Goal: Information Seeking & Learning: Learn about a topic

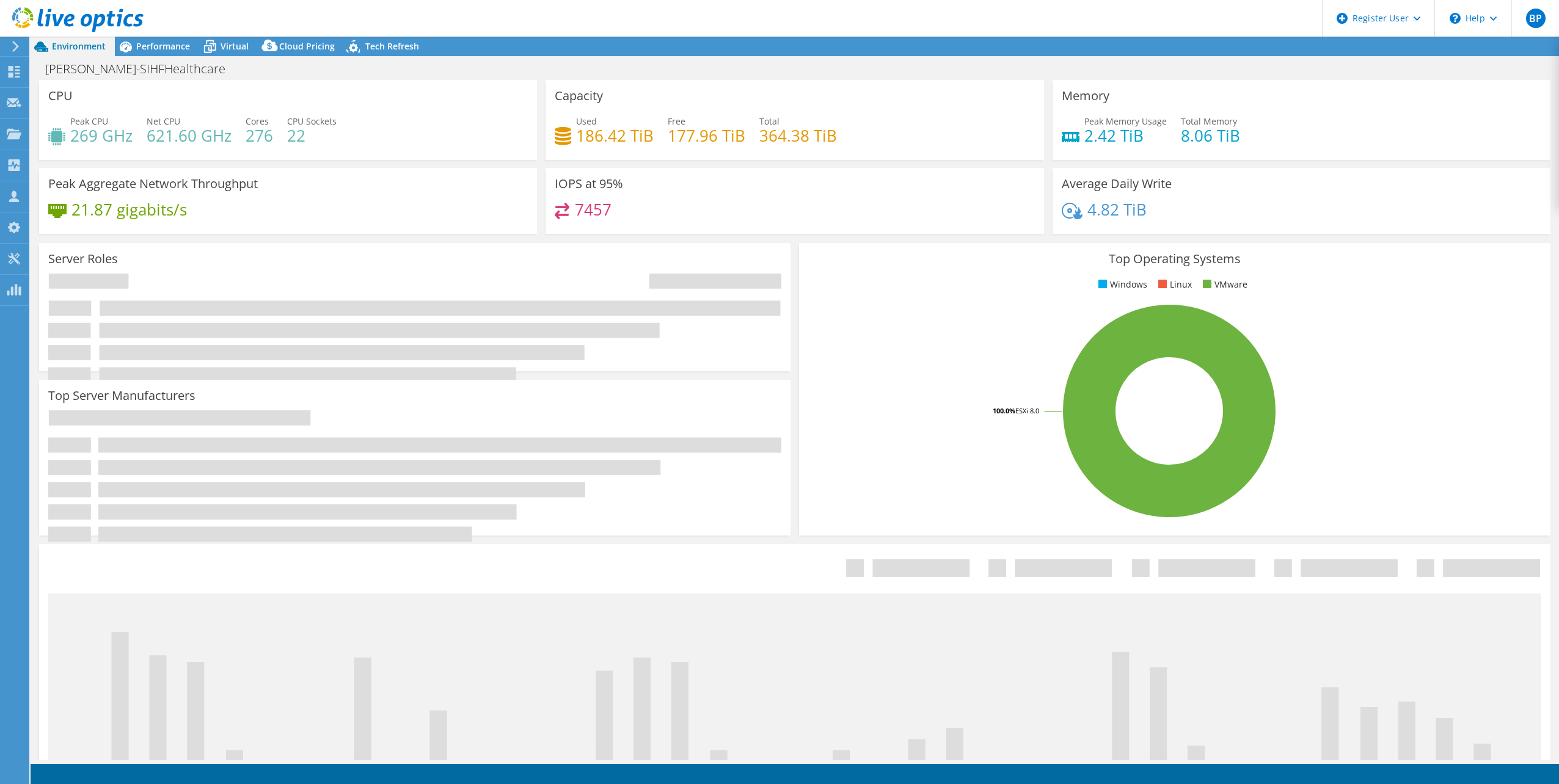
select select "USD"
select select "USEast"
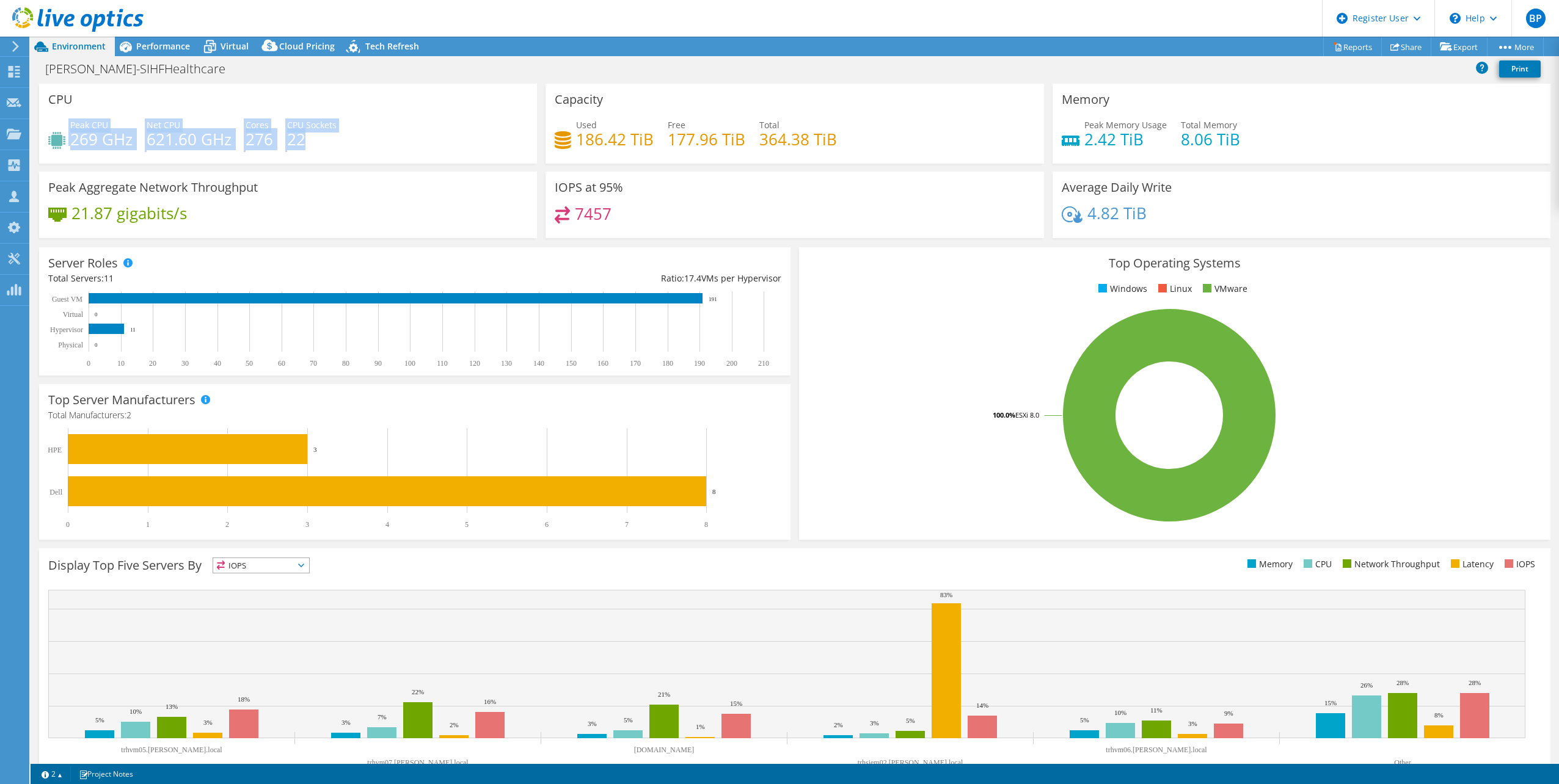
drag, startPoint x: 326, startPoint y: 140, endPoint x: 45, endPoint y: 125, distance: 281.4
click at [45, 125] on div "CPU Peak CPU 269 GHz Net CPU 621.60 GHz Cores 276 CPU Sockets 22" at bounding box center [287, 123] width 498 height 80
drag, startPoint x: 45, startPoint y: 125, endPoint x: 121, endPoint y: 111, distance: 77.3
click at [121, 111] on div "CPU Peak CPU 269 GHz Net CPU 621.60 GHz Cores 276 CPU Sockets 22" at bounding box center [287, 123] width 498 height 80
click at [229, 125] on div "Net CPU 621.60 GHz" at bounding box center [189, 132] width 85 height 28
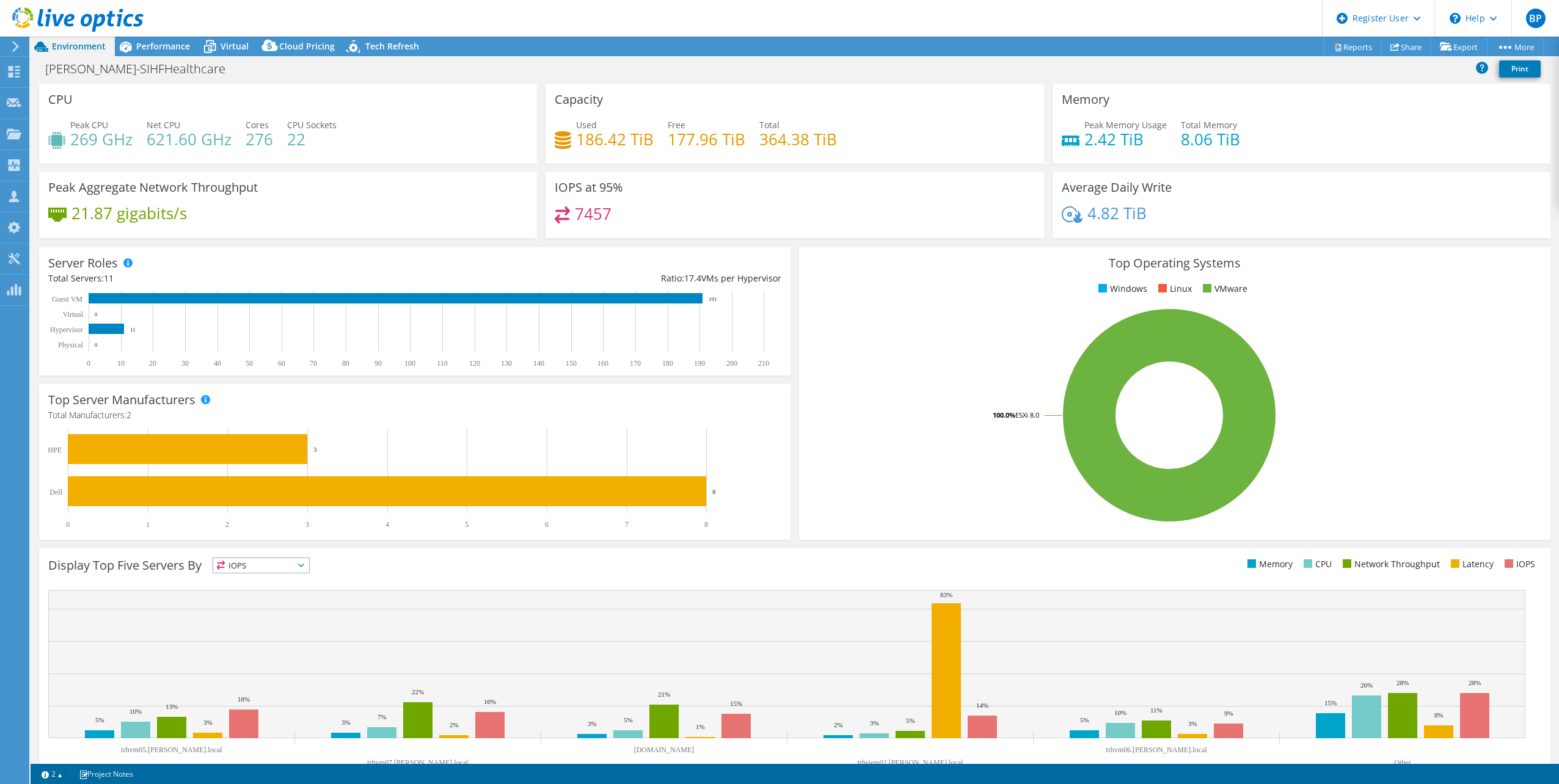
click at [236, 132] on div "Peak CPU 269 GHz Net CPU 621.60 GHz Cores 276 CPU Sockets 22" at bounding box center [287, 138] width 479 height 40
click at [214, 139] on h4 "621.60 GHz" at bounding box center [189, 139] width 85 height 13
click at [232, 137] on div "Peak CPU 269 GHz Net CPU 621.60 GHz Cores 276 CPU Sockets 22" at bounding box center [287, 138] width 479 height 40
click at [175, 140] on h4 "621.60 GHz" at bounding box center [189, 139] width 85 height 13
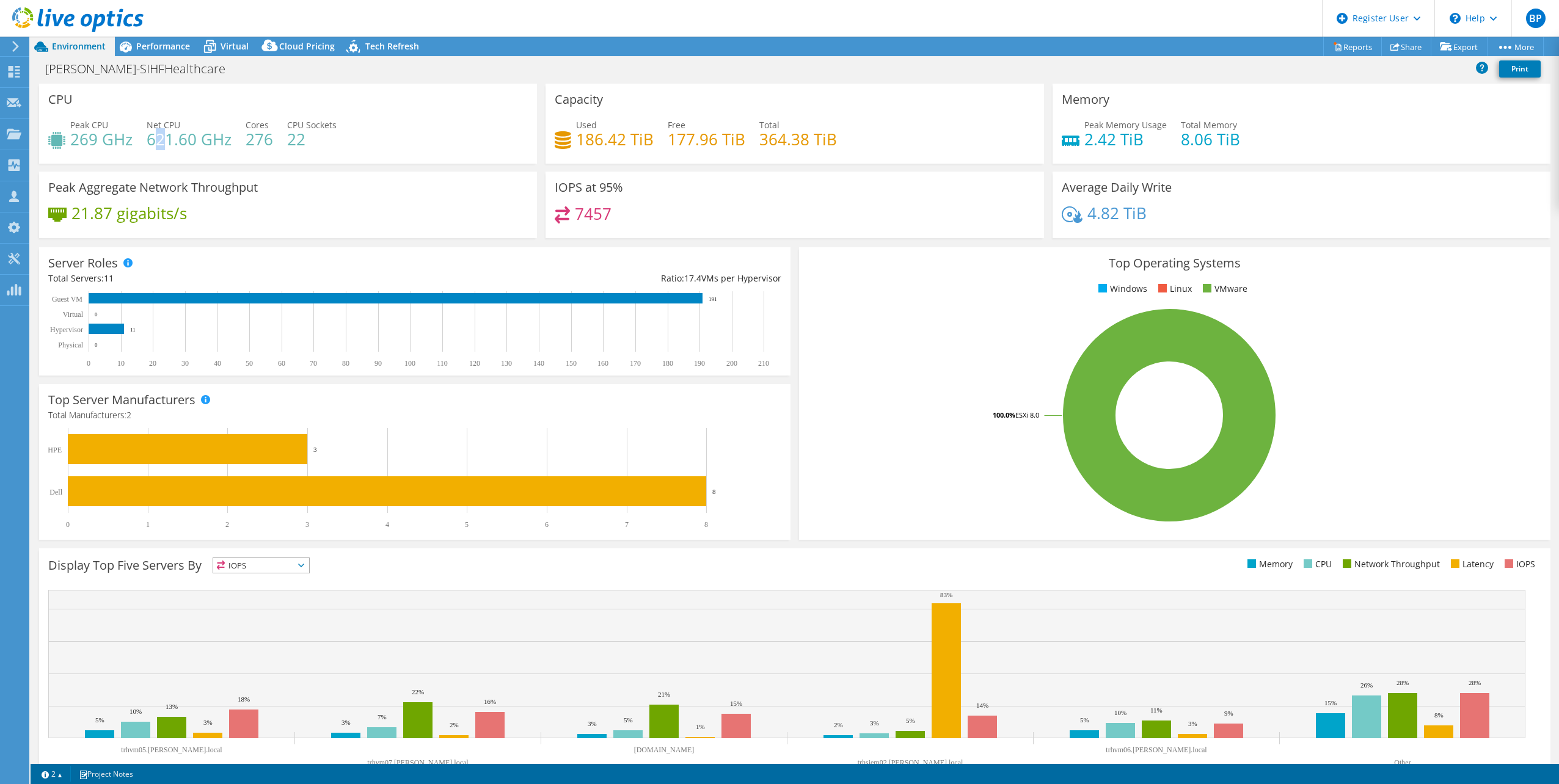
click at [158, 138] on h4 "621.60 GHz" at bounding box center [189, 139] width 85 height 13
click at [157, 137] on h4 "621.60 GHz" at bounding box center [189, 139] width 85 height 13
click at [154, 137] on h4 "621.60 GHz" at bounding box center [189, 139] width 85 height 13
click at [187, 132] on h4 "621.60 GHz" at bounding box center [189, 139] width 85 height 13
drag, startPoint x: 243, startPoint y: 135, endPoint x: 264, endPoint y: 142, distance: 22.1
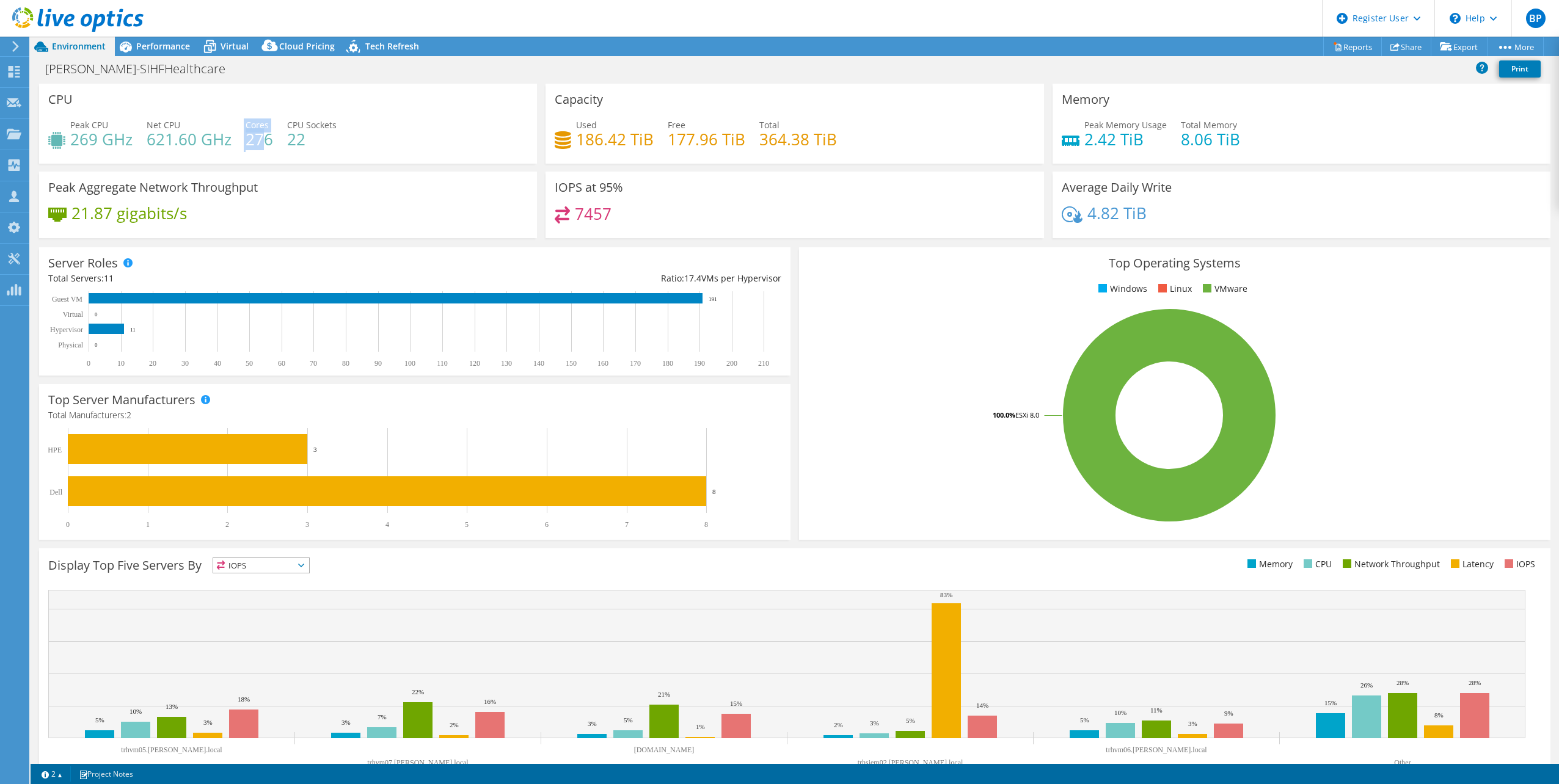
click at [264, 142] on div "Peak CPU 269 GHz Net CPU 621.60 GHz Cores 276 CPU Sockets 22" at bounding box center [287, 138] width 479 height 40
click at [266, 142] on h4 "276" at bounding box center [260, 139] width 28 height 13
click at [181, 53] on div "Performance" at bounding box center [157, 47] width 84 height 20
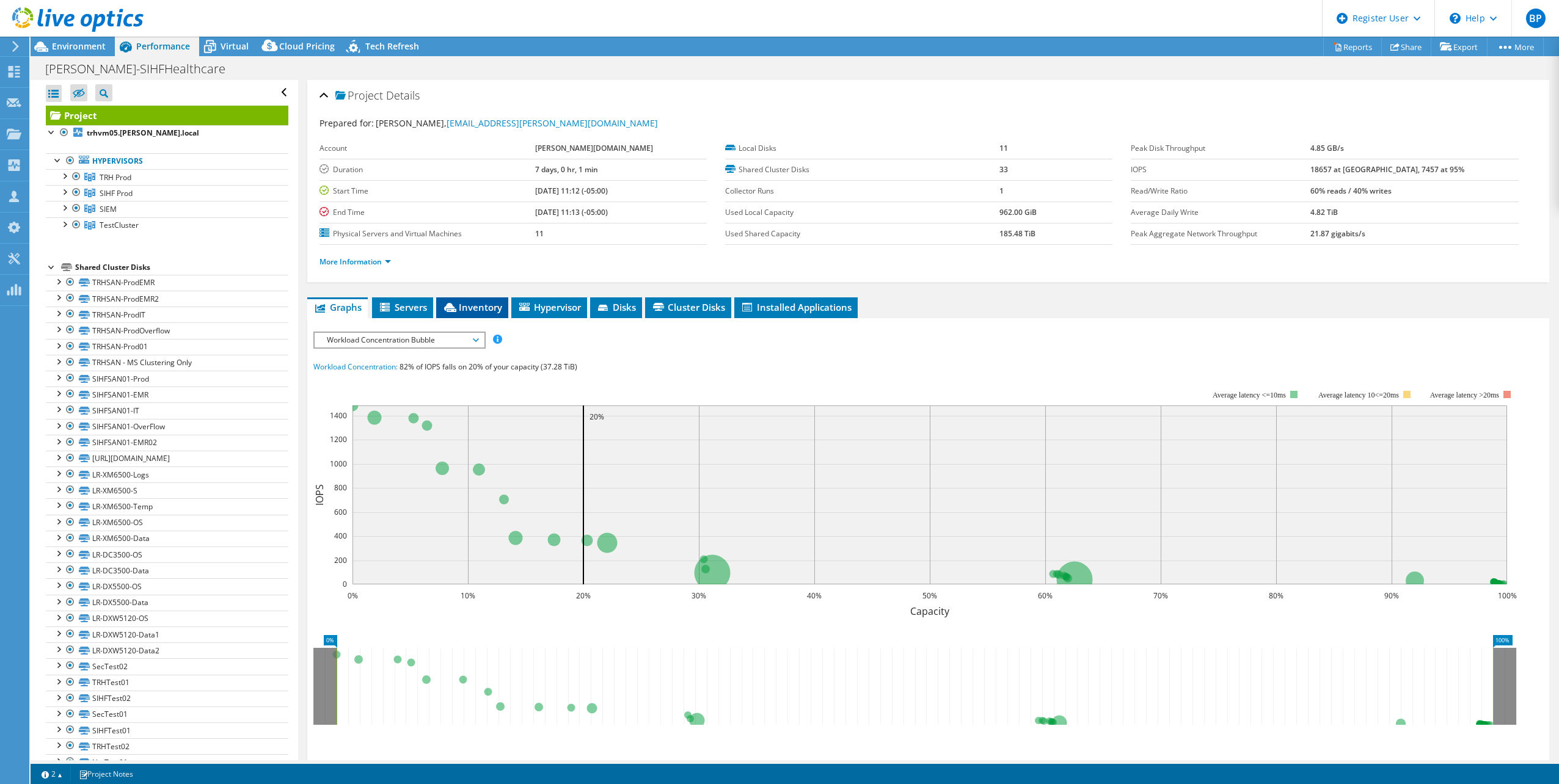
click at [469, 307] on span "Inventory" at bounding box center [472, 307] width 60 height 13
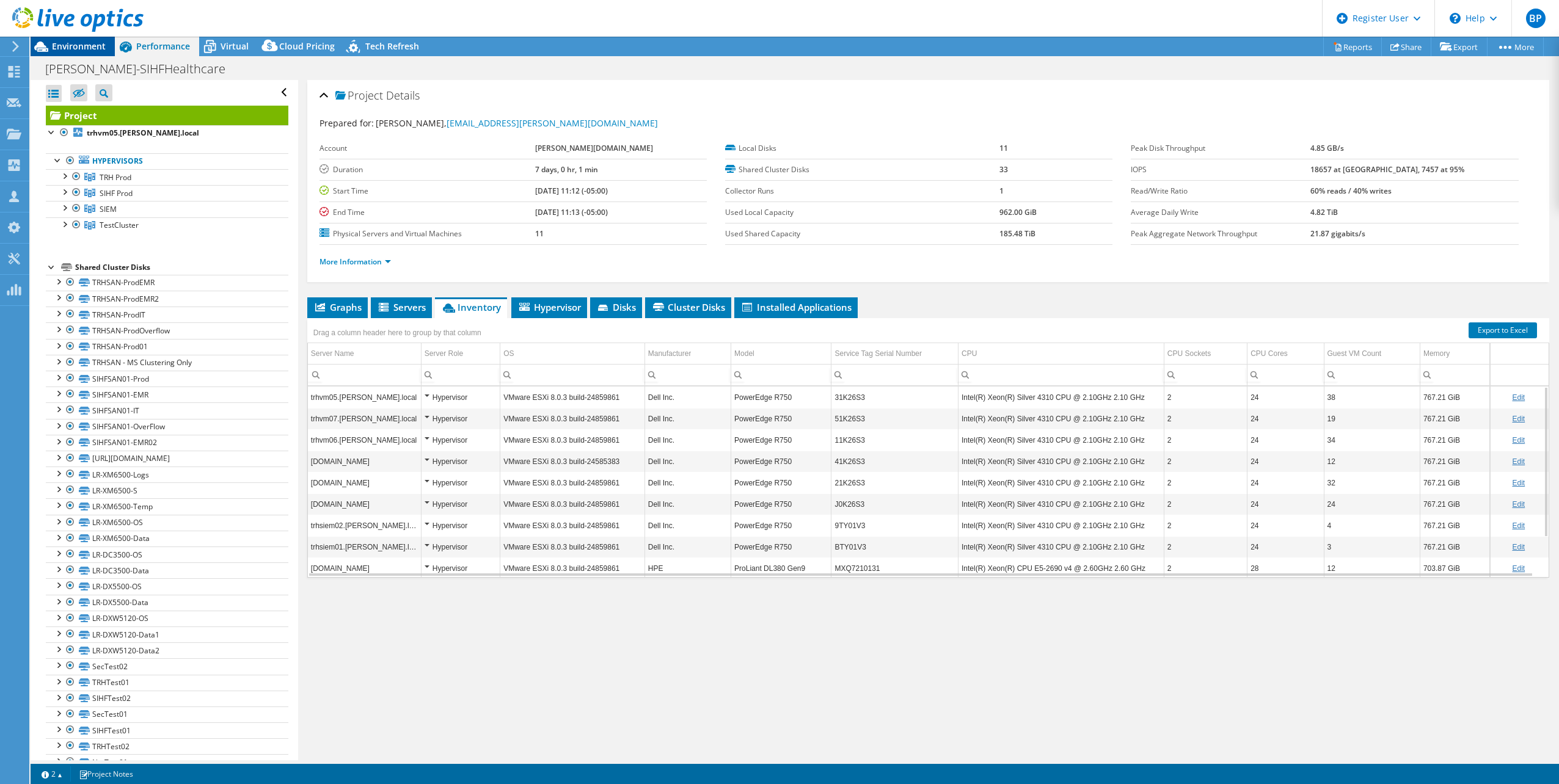
click at [90, 47] on span "Environment" at bounding box center [79, 46] width 54 height 12
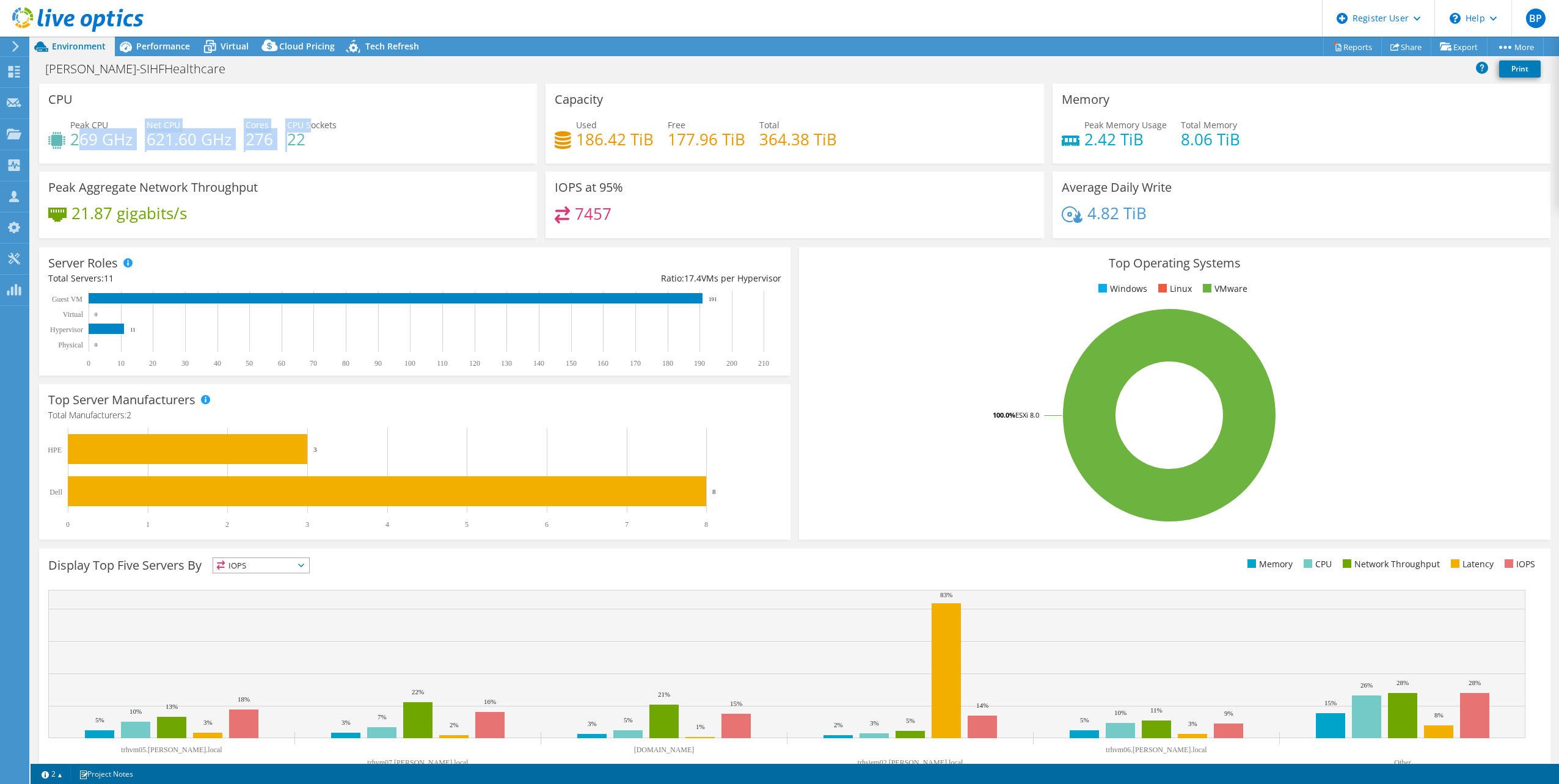
drag, startPoint x: 81, startPoint y: 137, endPoint x: 312, endPoint y: 130, distance: 231.1
click at [312, 130] on div "Peak CPU 269 GHz Net CPU 621.60 GHz Cores 276 CPU Sockets 22" at bounding box center [287, 138] width 479 height 40
drag, startPoint x: 312, startPoint y: 130, endPoint x: 330, endPoint y: 153, distance: 29.2
click at [330, 153] on div "Peak CPU 269 GHz Net CPU 621.60 GHz Cores 276 CPU Sockets 22" at bounding box center [287, 138] width 479 height 40
click at [154, 42] on span "Performance" at bounding box center [163, 46] width 54 height 12
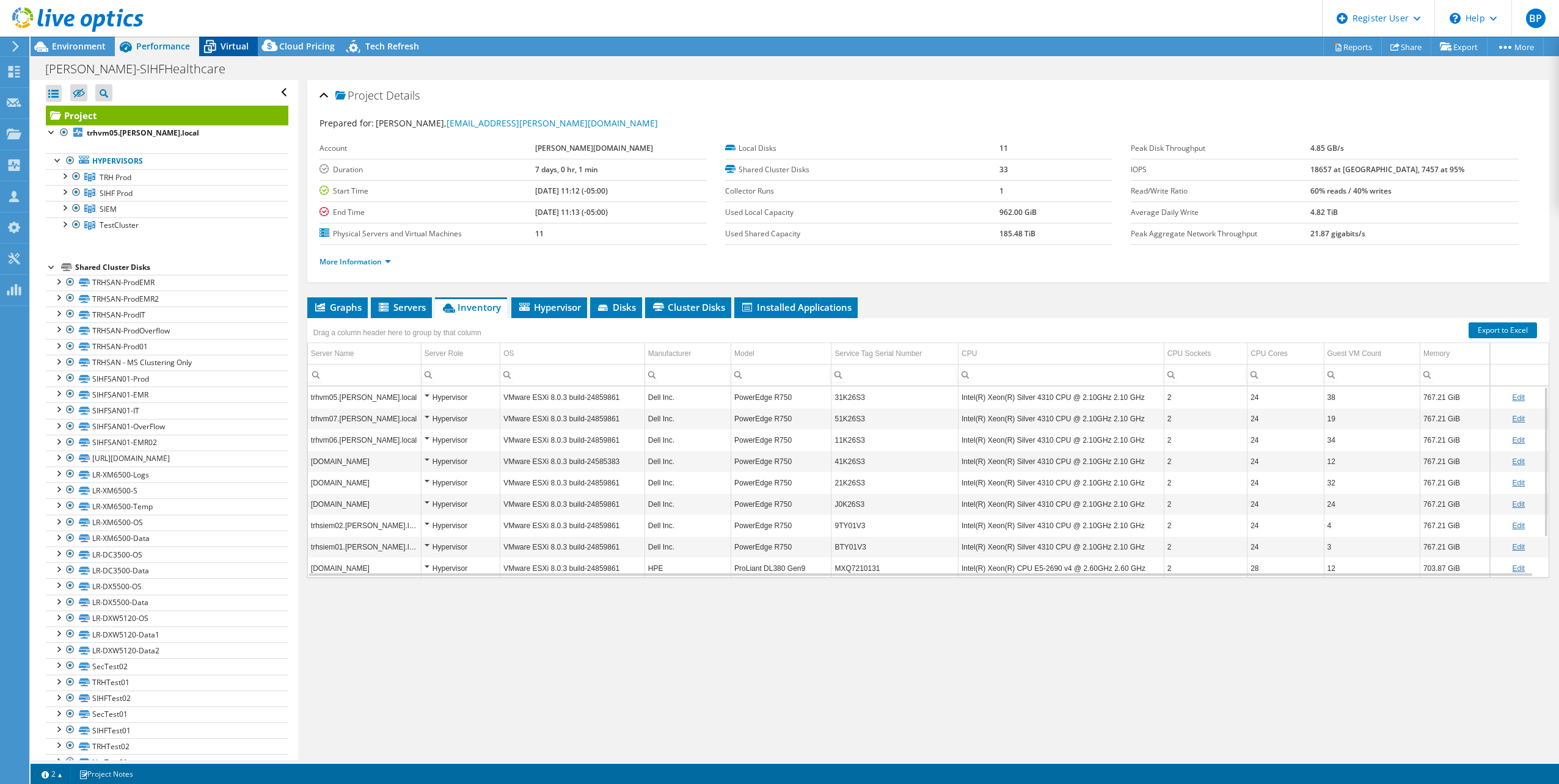
click at [239, 42] on span "Virtual" at bounding box center [235, 46] width 28 height 12
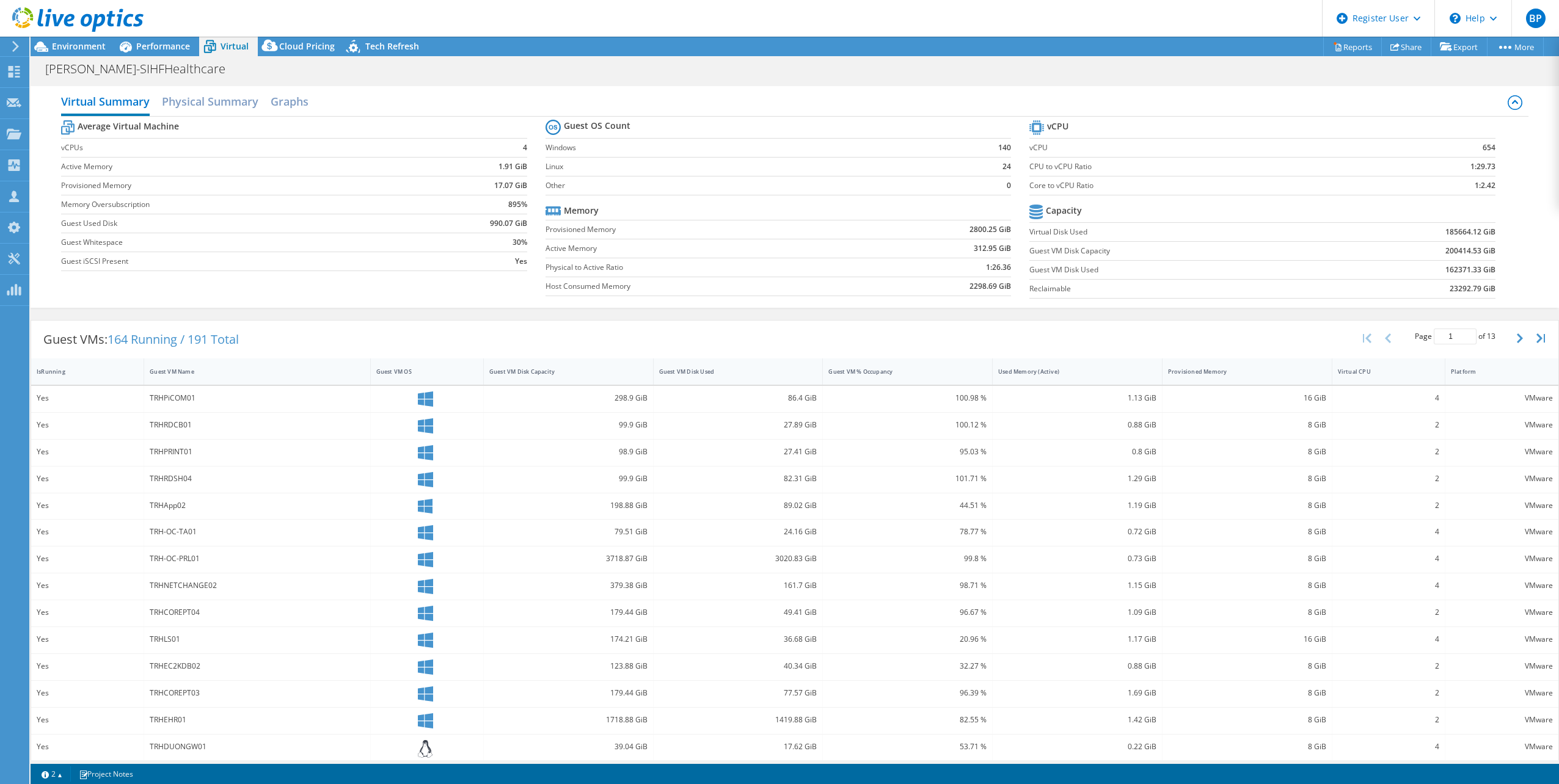
click at [136, 146] on label "vCPUs" at bounding box center [238, 148] width 354 height 13
click at [207, 154] on td "vCPUs" at bounding box center [238, 147] width 354 height 19
drag, startPoint x: 94, startPoint y: 147, endPoint x: 530, endPoint y: 138, distance: 436.1
click at [531, 138] on section "Average Virtual Machine vCPUs 4 Active Memory 1.91 GiB Provisioned Memory 17.07…" at bounding box center [303, 197] width 485 height 160
drag, startPoint x: 530, startPoint y: 138, endPoint x: 509, endPoint y: 150, distance: 24.2
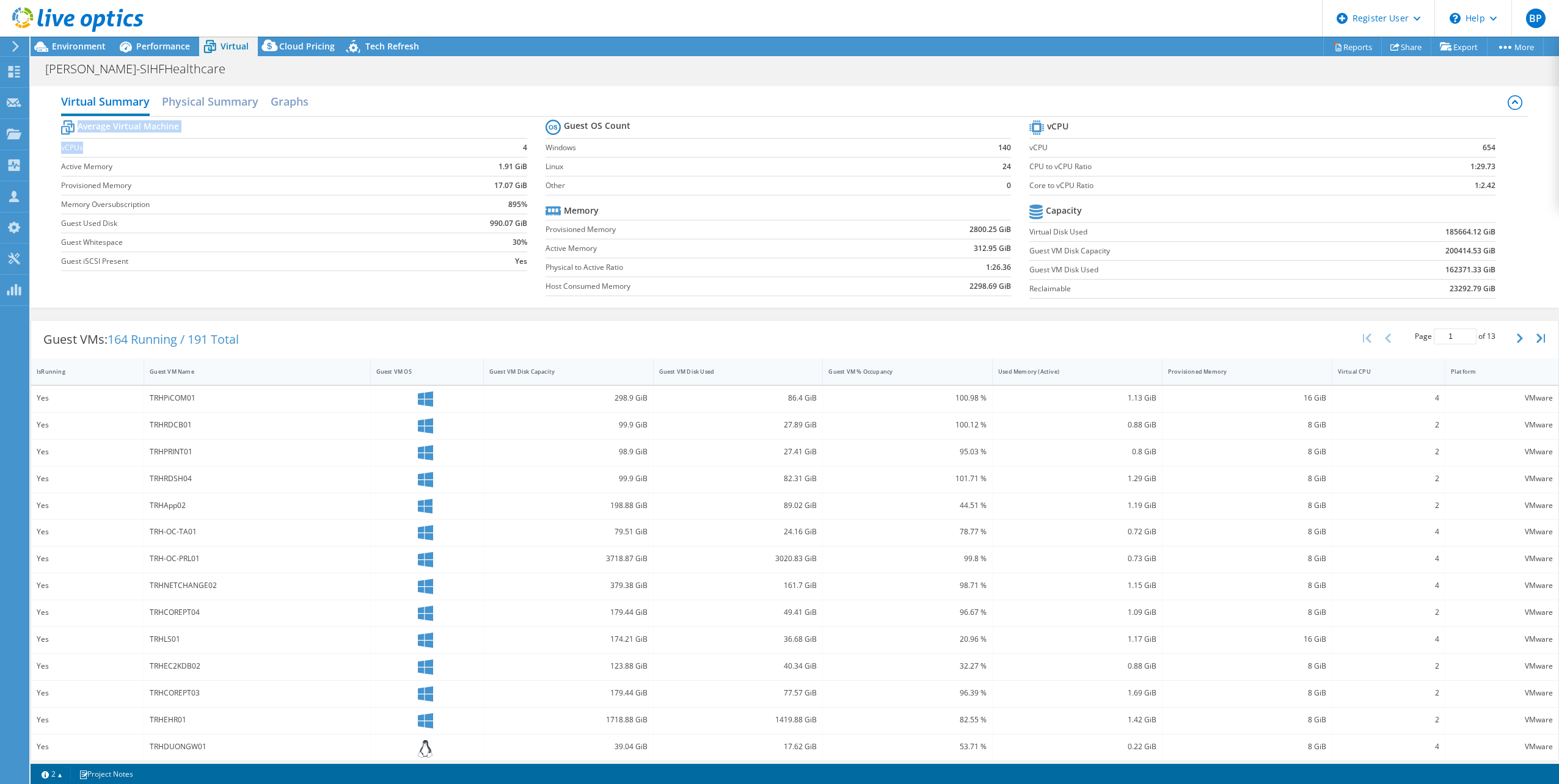
click at [509, 150] on td "4" at bounding box center [471, 147] width 112 height 19
click at [479, 150] on td "4" at bounding box center [471, 147] width 112 height 19
drag, startPoint x: 621, startPoint y: 140, endPoint x: 870, endPoint y: 132, distance: 249.1
click at [870, 132] on tbody "Guest OS Count Windows 140 Linux 24 Other 0" at bounding box center [778, 156] width 466 height 79
drag, startPoint x: 870, startPoint y: 132, endPoint x: 890, endPoint y: 142, distance: 22.4
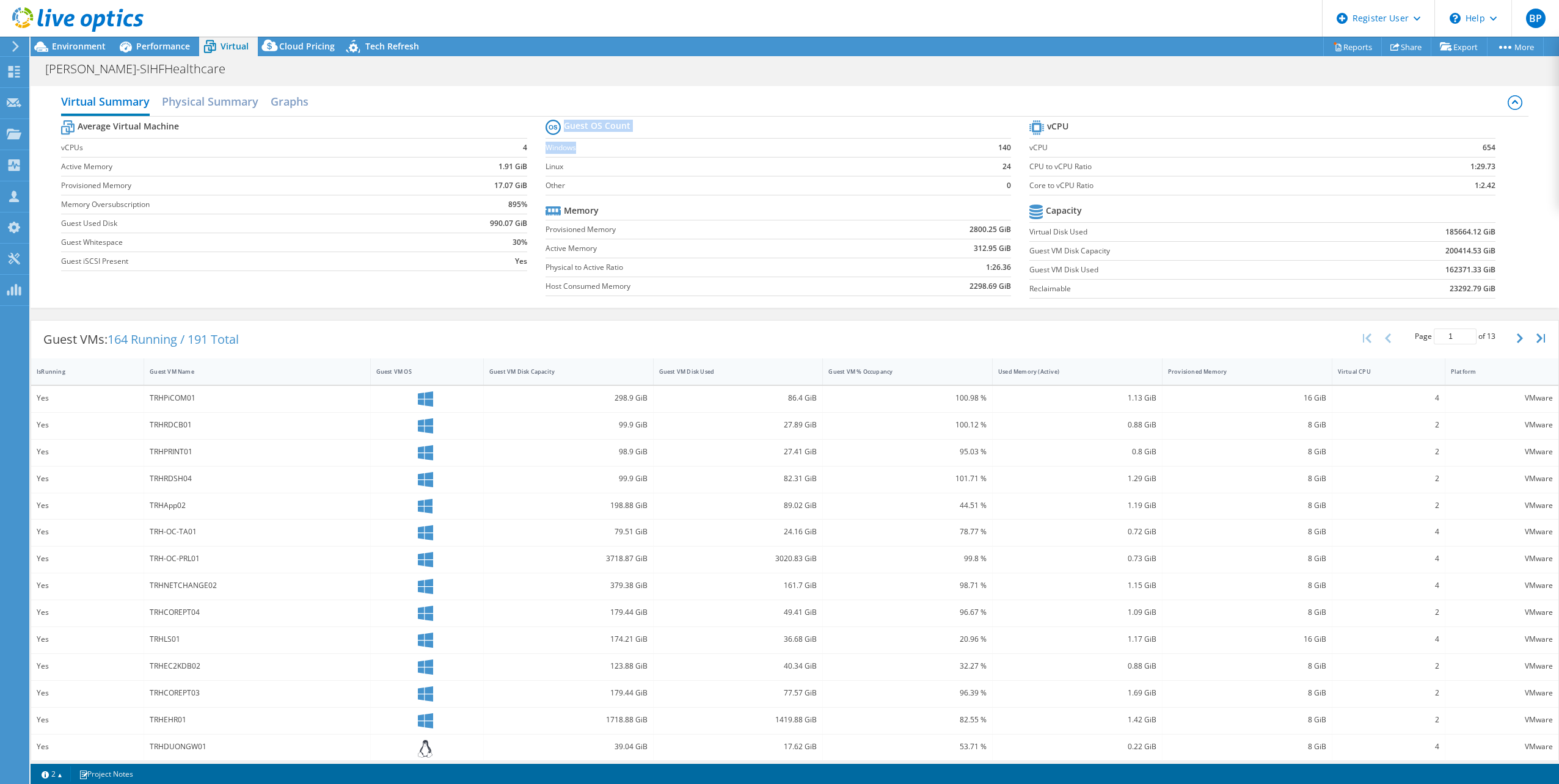
click at [881, 138] on td "Windows" at bounding box center [748, 147] width 405 height 19
click at [1483, 143] on b "654" at bounding box center [1488, 148] width 13 height 13
click at [1295, 171] on label "CPU to vCPU Ratio" at bounding box center [1200, 167] width 343 height 13
drag, startPoint x: 1066, startPoint y: 182, endPoint x: 1486, endPoint y: 188, distance: 420.0
click at [1486, 188] on section "vCPU vCPU 654 CPU to vCPU Ratio 1:29.73 Core to vCPU Ratio 1:2.42 Capacity Virt…" at bounding box center [1271, 211] width 485 height 187
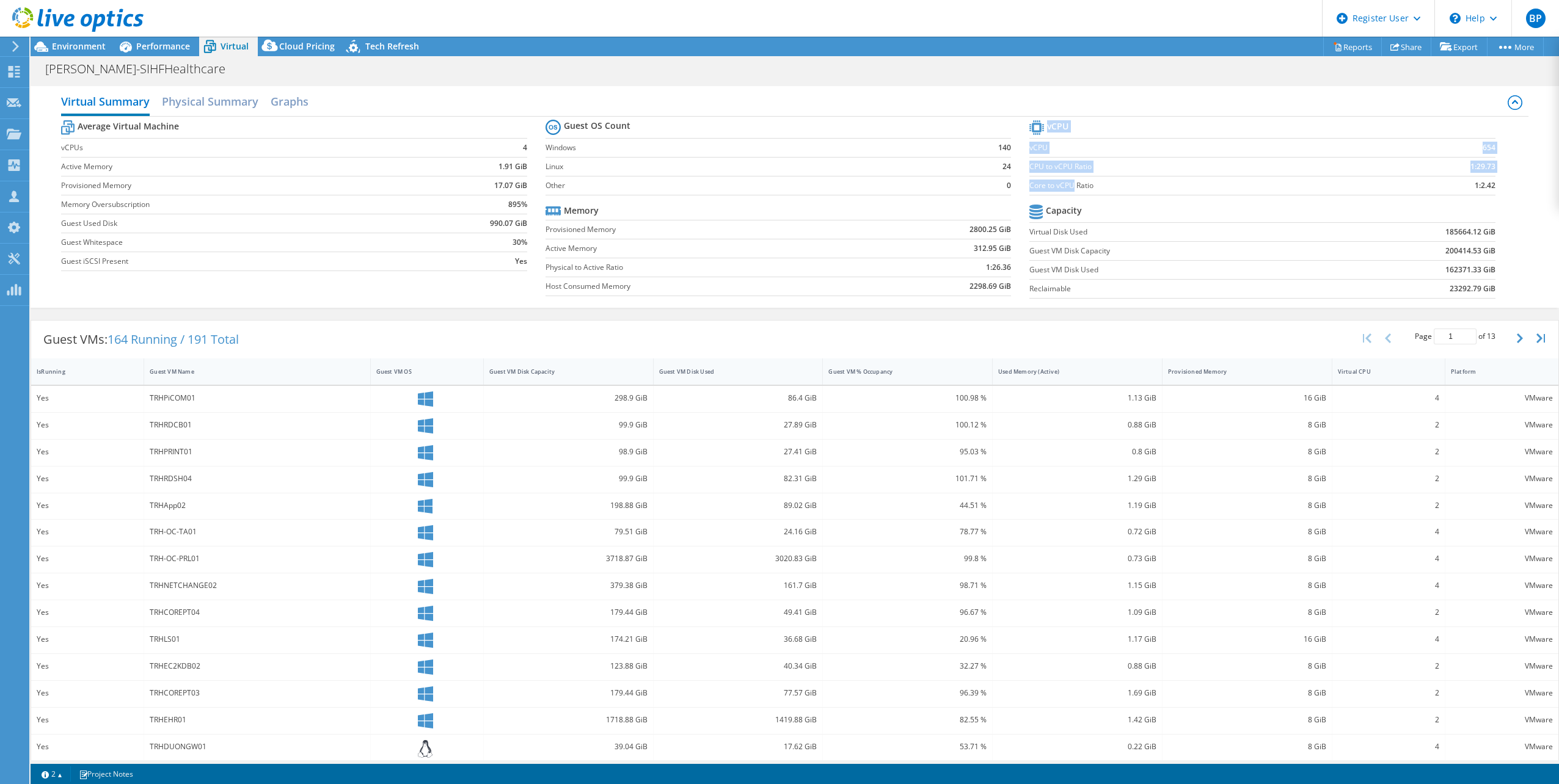
click at [1488, 188] on section "vCPU vCPU 654 CPU to vCPU Ratio 1:29.73 Core to vCPU Ratio 1:2.42 Capacity Virt…" at bounding box center [1271, 211] width 485 height 187
click at [193, 107] on h2 "Physical Summary" at bounding box center [210, 102] width 96 height 27
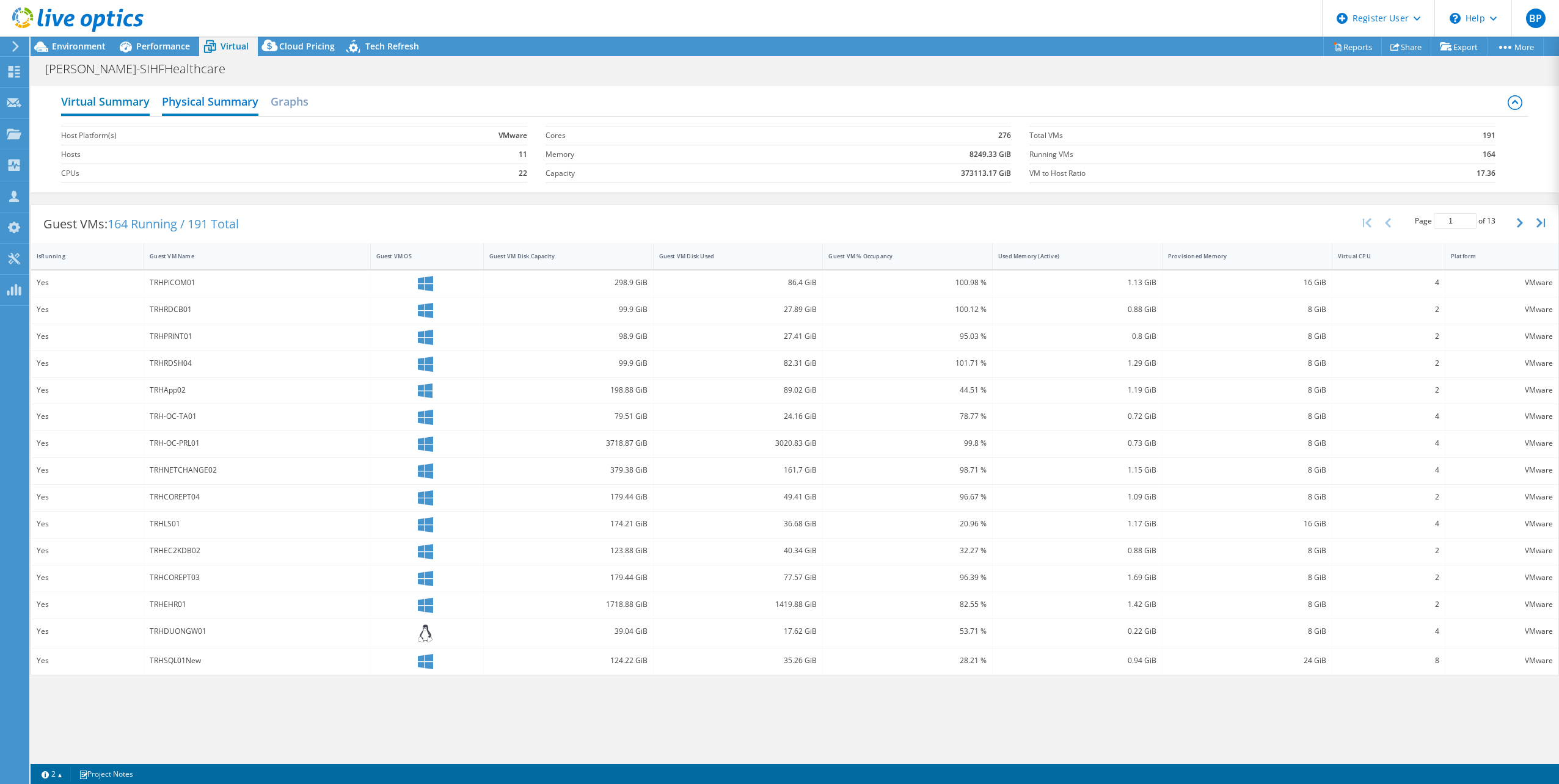
click at [139, 104] on h2 "Virtual Summary" at bounding box center [105, 102] width 88 height 27
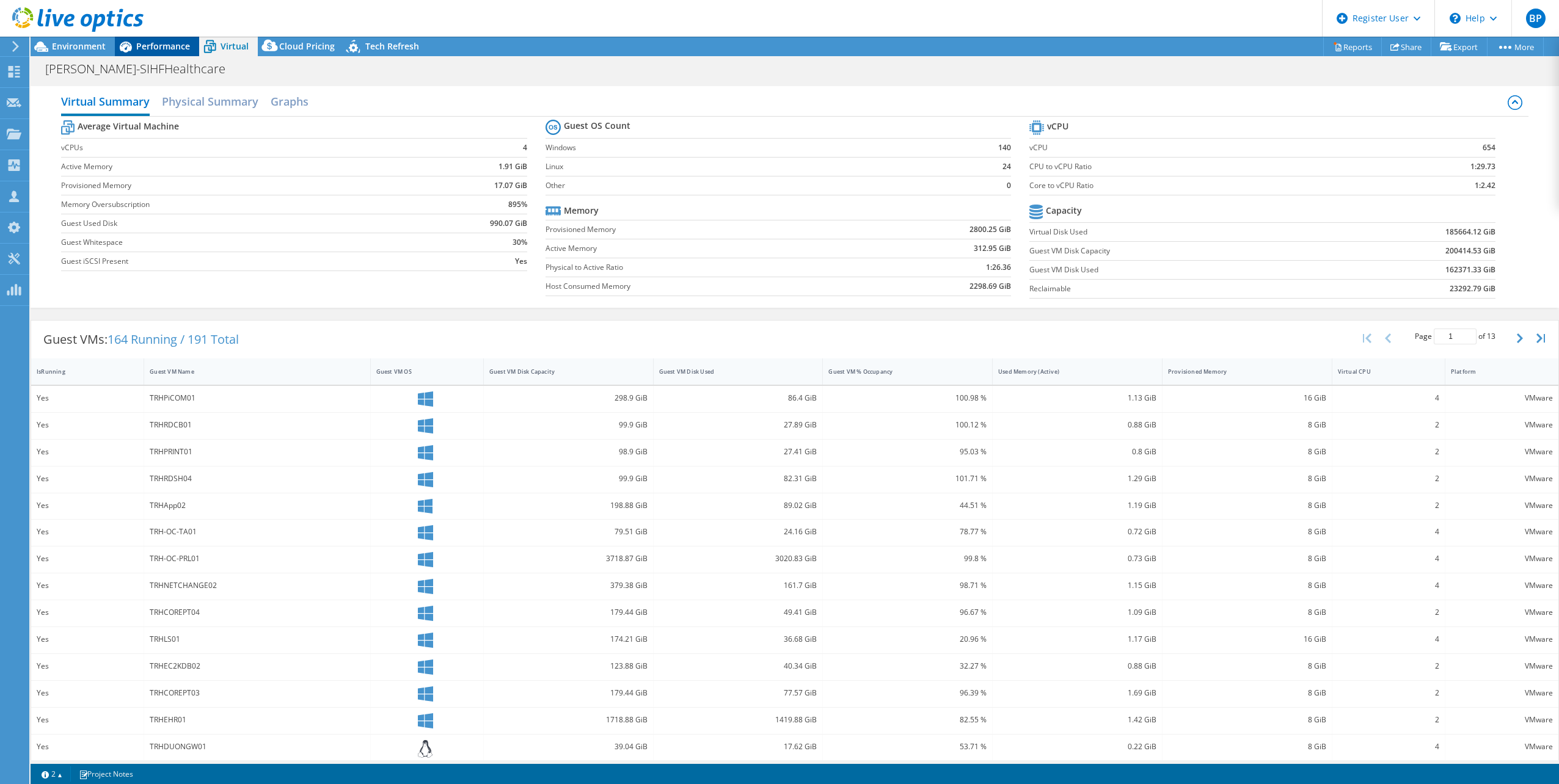
click at [140, 49] on span "Performance" at bounding box center [163, 46] width 54 height 12
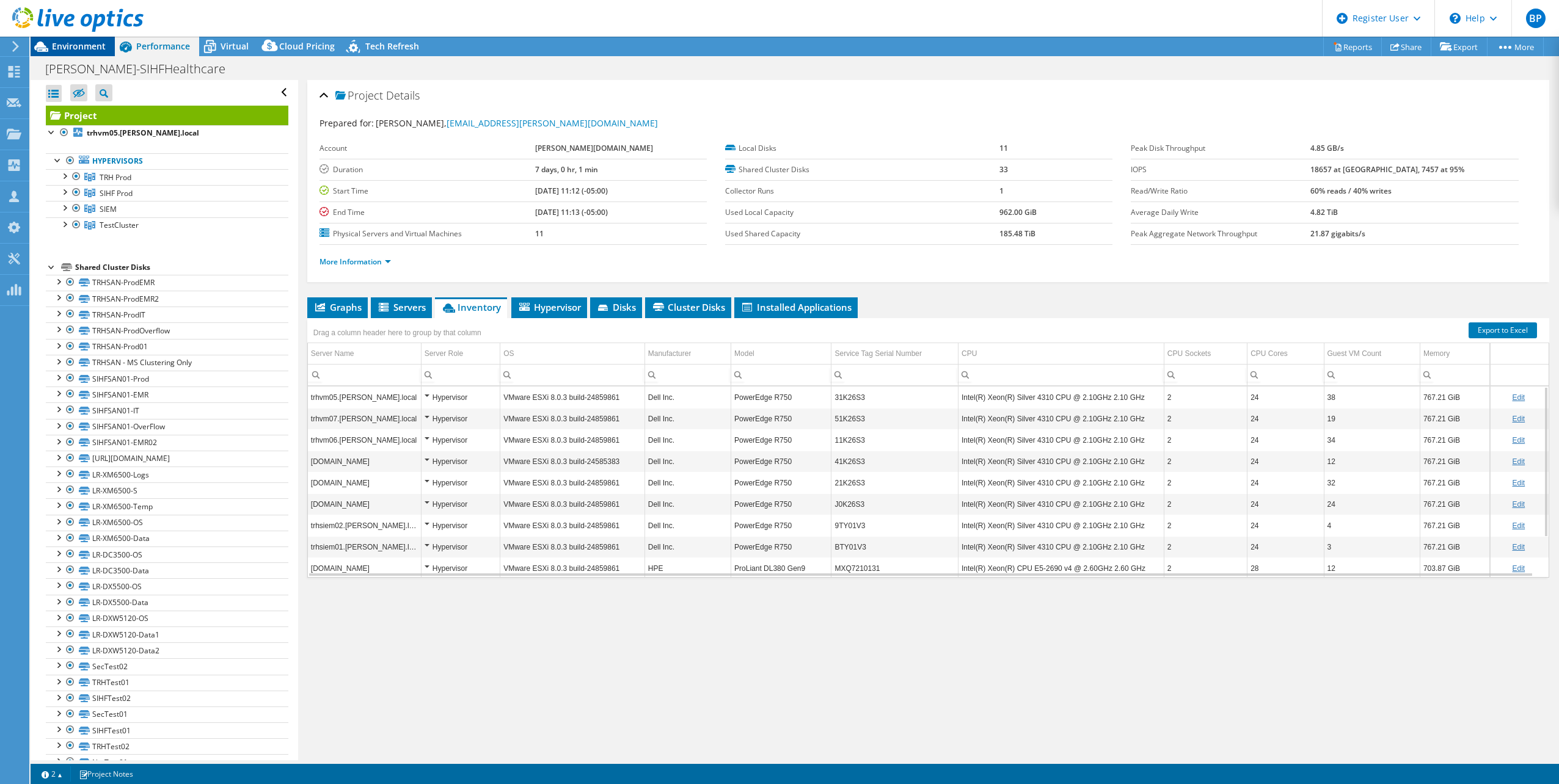
click at [90, 49] on span "Environment" at bounding box center [79, 46] width 54 height 12
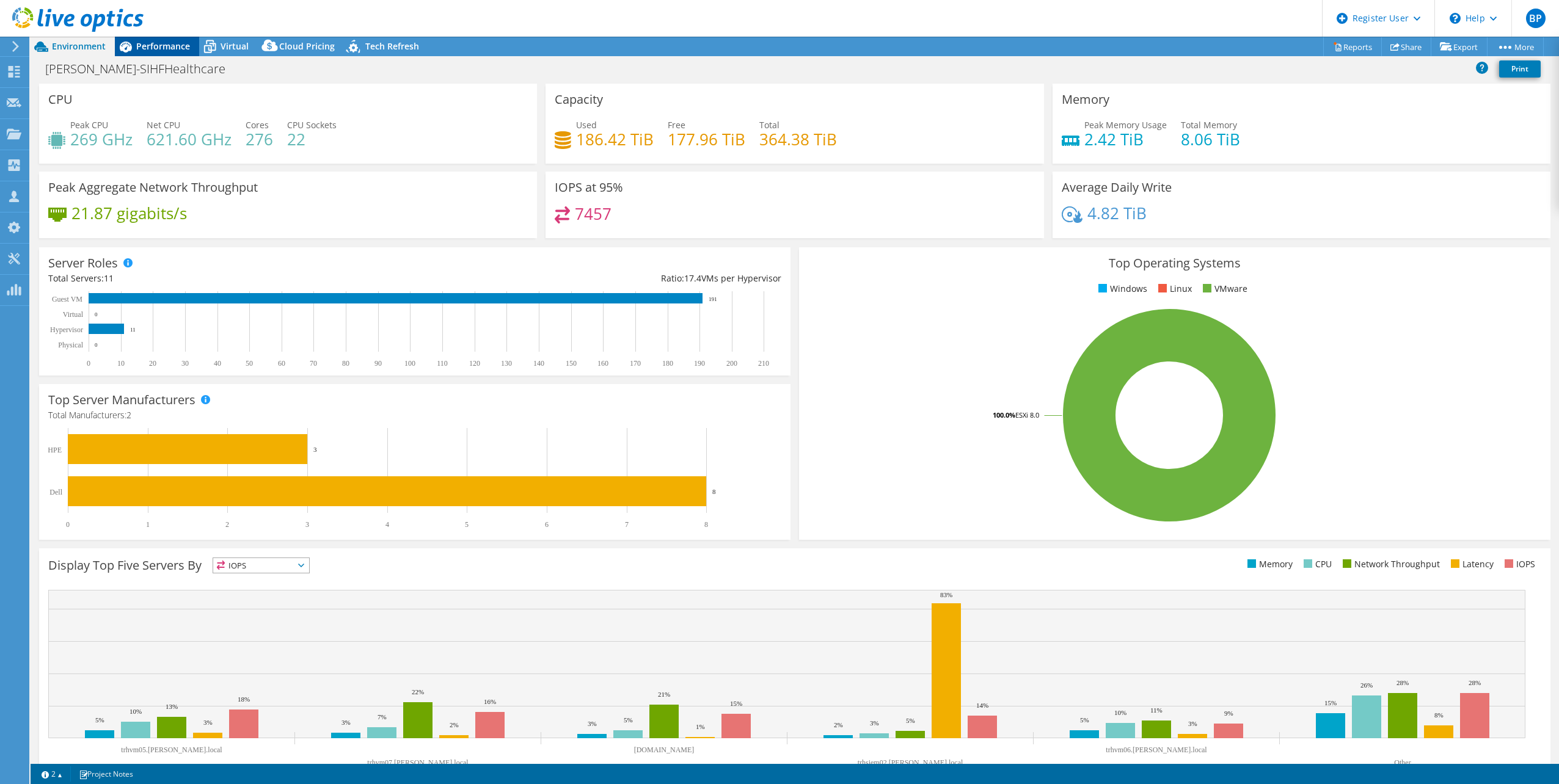
click at [160, 49] on span "Performance" at bounding box center [163, 46] width 54 height 12
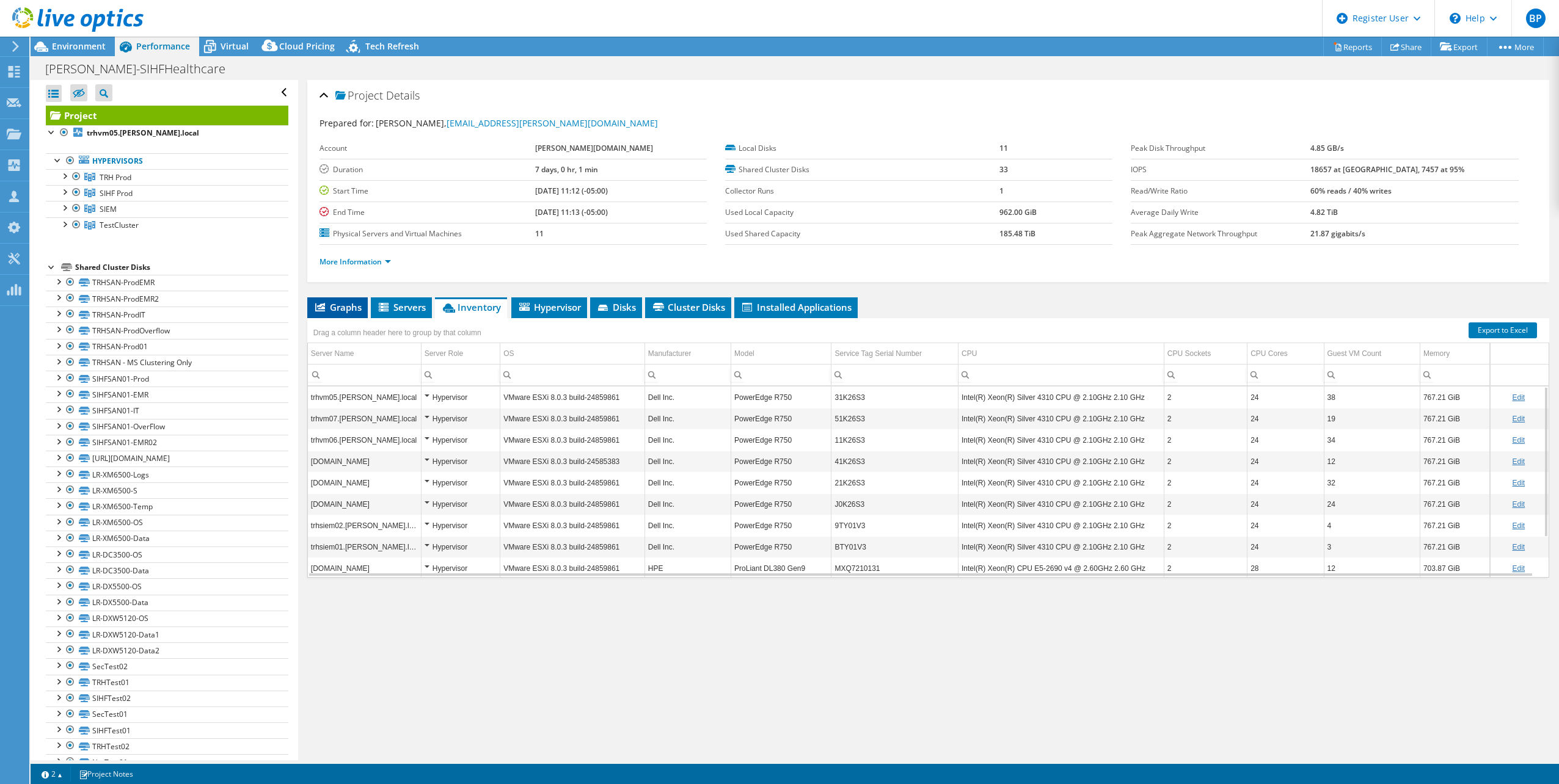
click at [333, 306] on span "Graphs" at bounding box center [337, 307] width 48 height 13
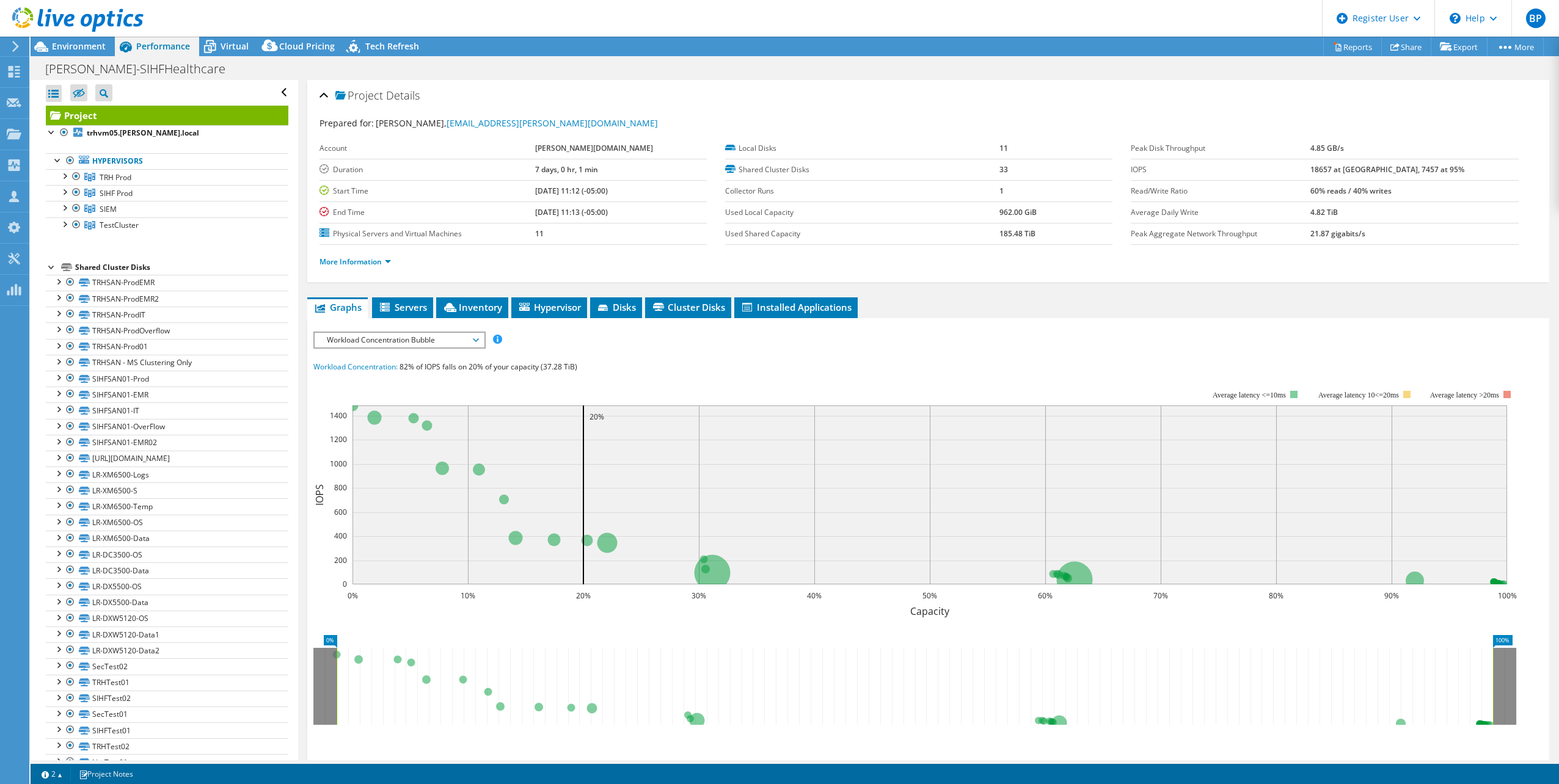
click at [440, 344] on span "Workload Concentration Bubble" at bounding box center [399, 340] width 157 height 14
click at [363, 423] on li "CPU Percentage" at bounding box center [399, 428] width 169 height 14
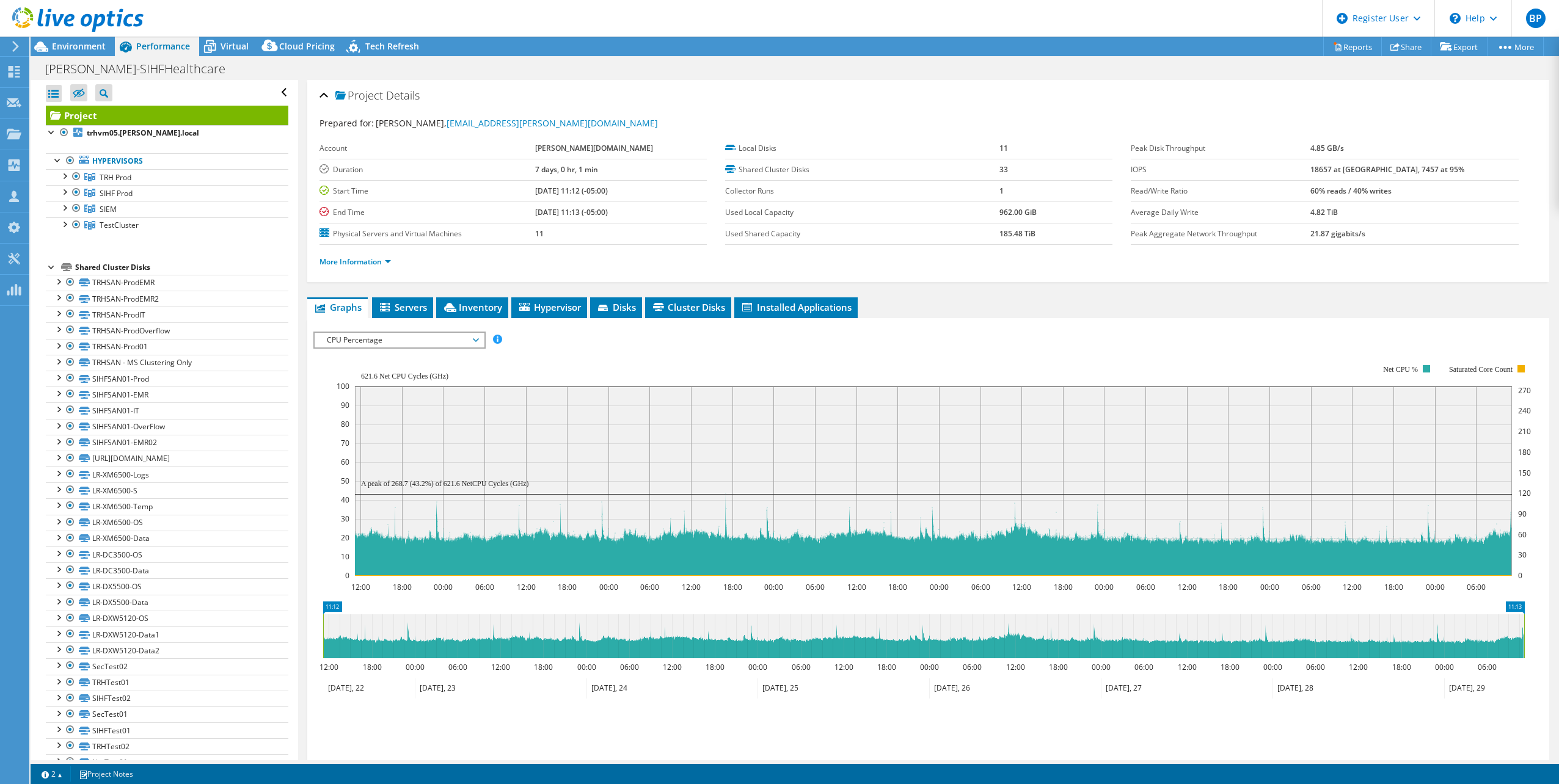
click at [417, 486] on text "A peak of 268.7 (43.2%) of 621.6 NetCPU Cycles (GHz)" at bounding box center [445, 483] width 168 height 9
click at [442, 340] on span "CPU Percentage" at bounding box center [399, 340] width 157 height 14
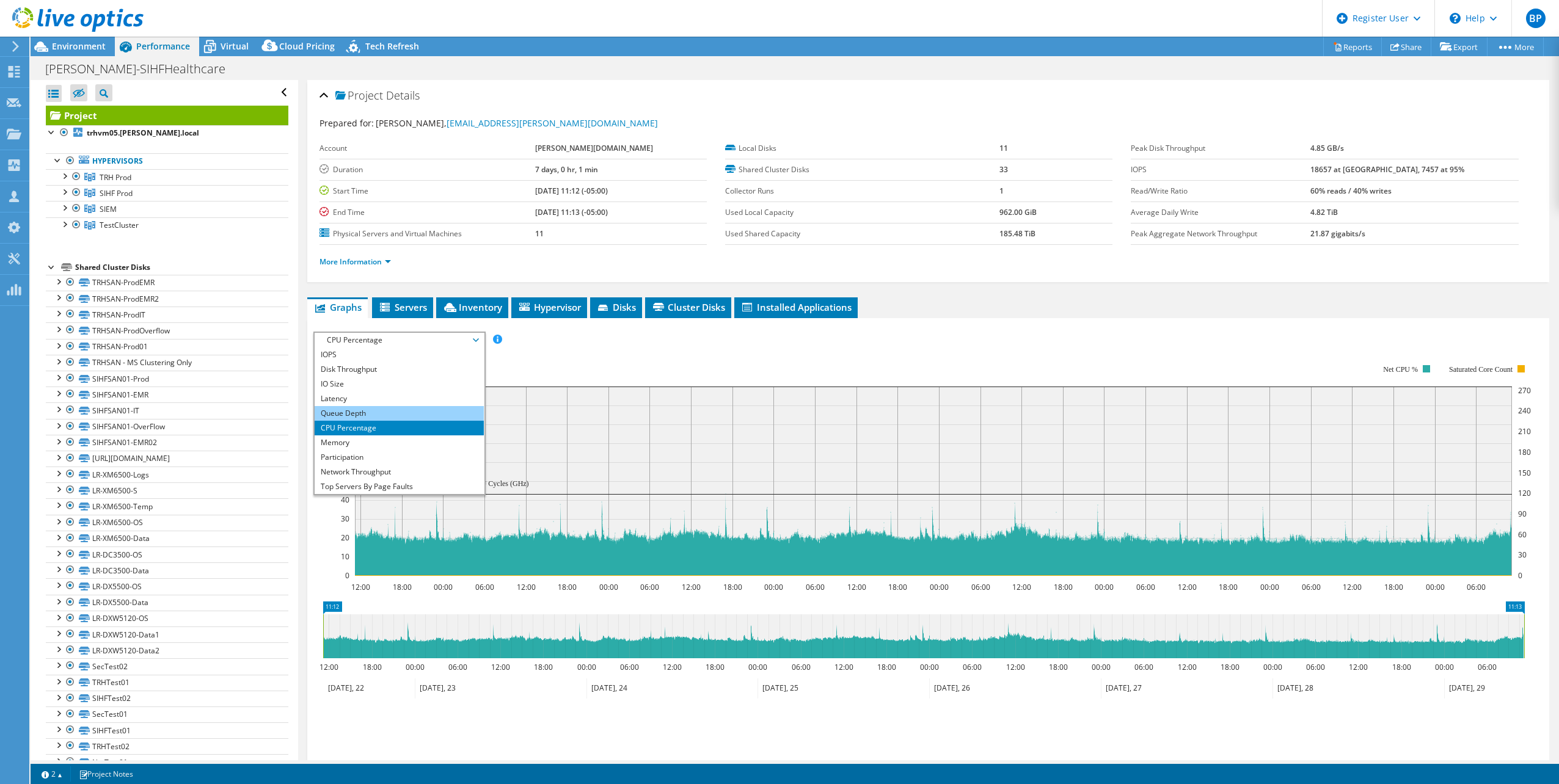
click at [358, 411] on li "Queue Depth" at bounding box center [399, 413] width 169 height 14
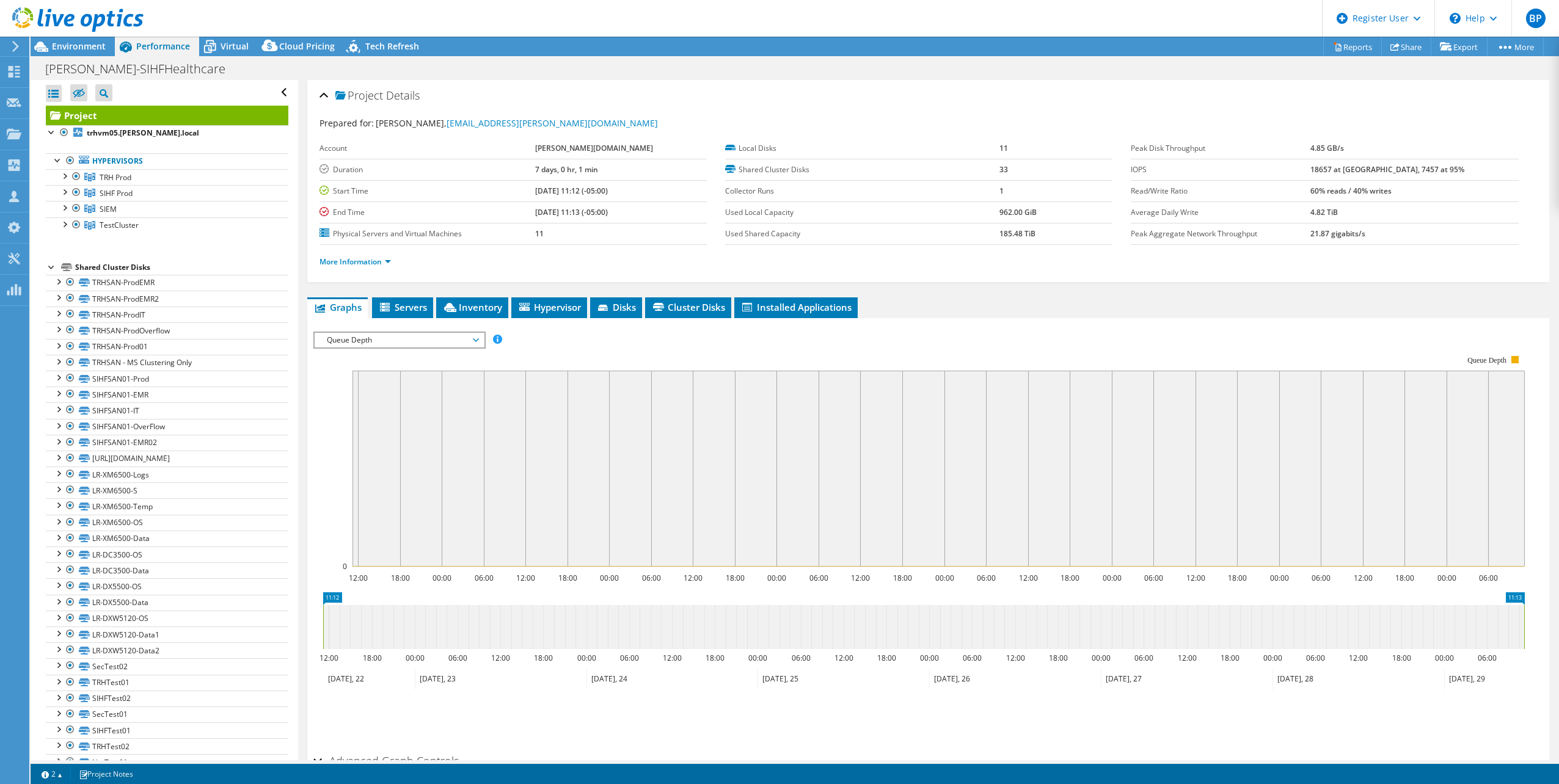
click at [446, 352] on rect at bounding box center [919, 461] width 1212 height 244
click at [446, 347] on span "Queue Depth" at bounding box center [399, 340] width 157 height 14
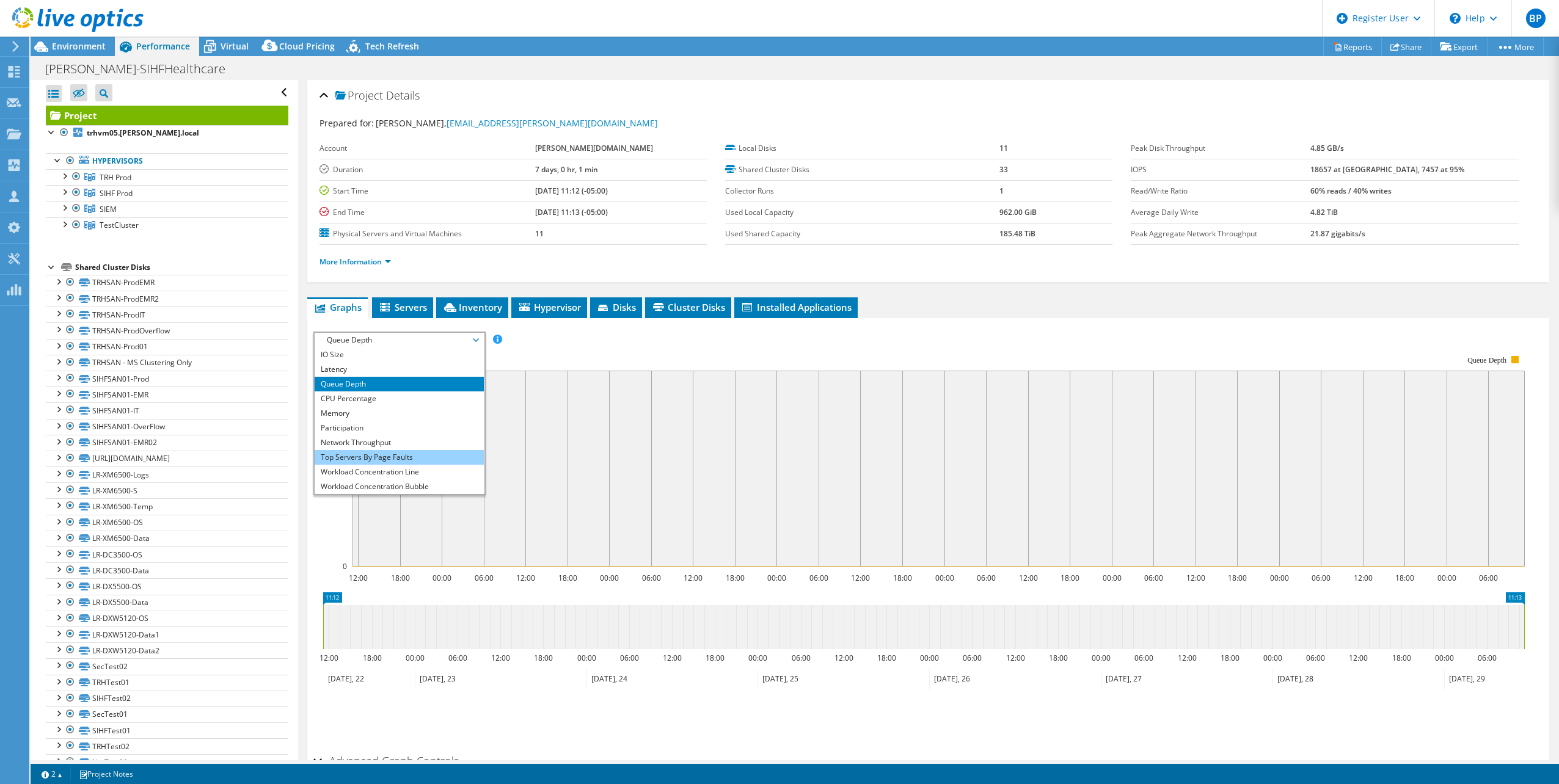
scroll to position [44, 0]
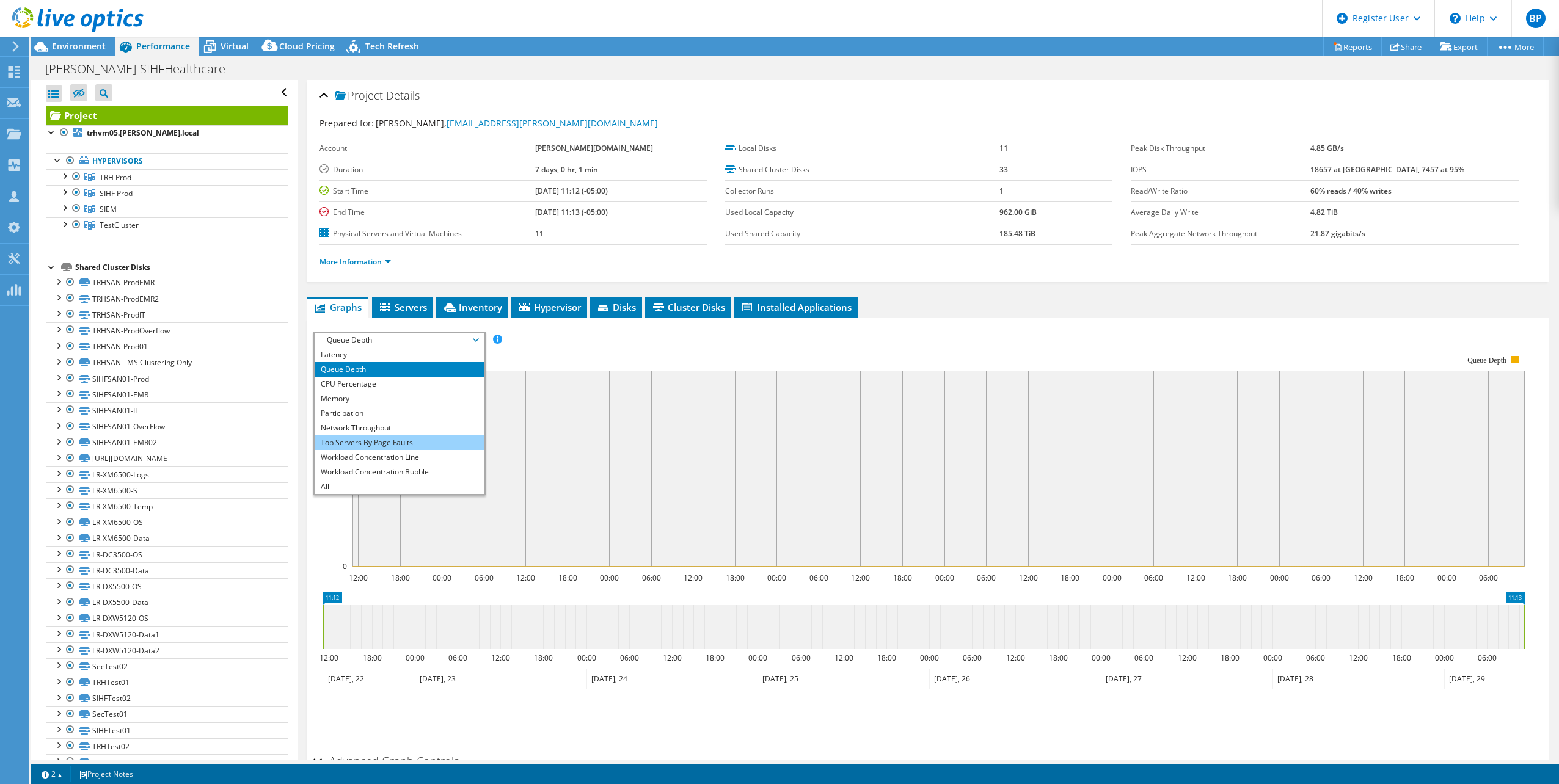
click at [405, 443] on li "Top Servers By Page Faults" at bounding box center [399, 443] width 169 height 14
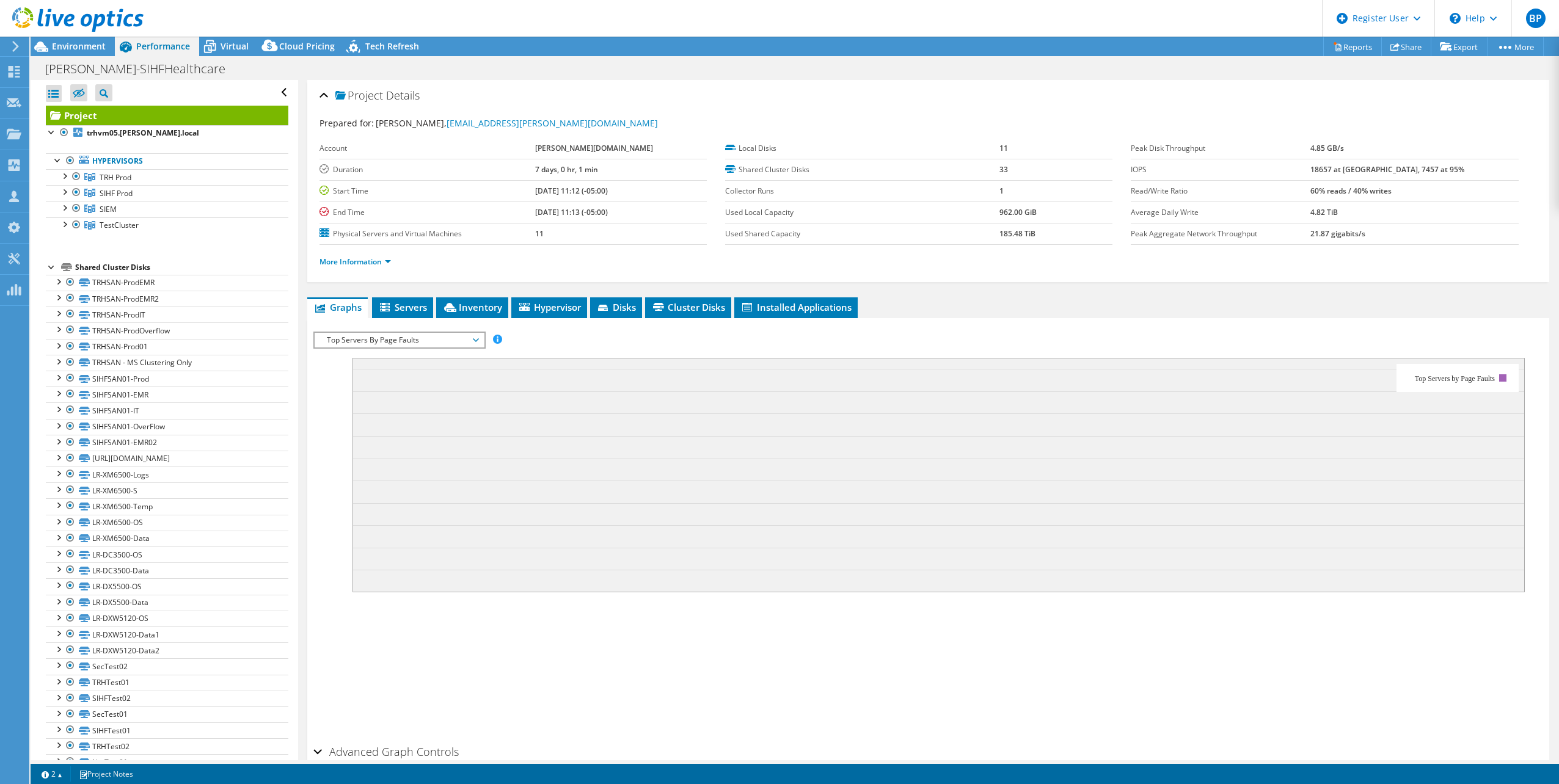
click at [939, 329] on div "IOPS Disk Throughput IO Size Latency Queue Depth CPU Percentage Memory Page Fau…" at bounding box center [927, 532] width 1229 height 414
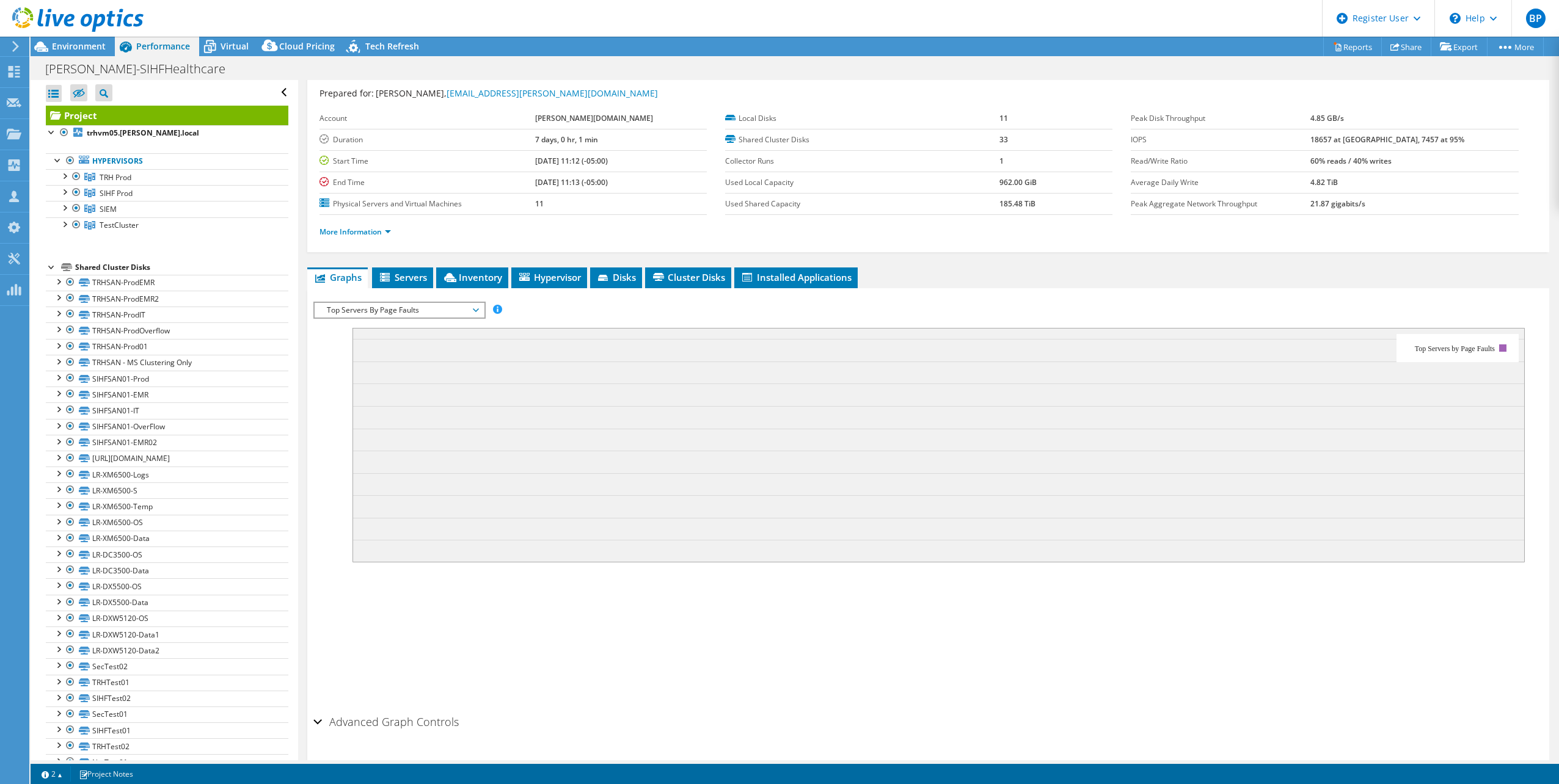
scroll to position [0, 0]
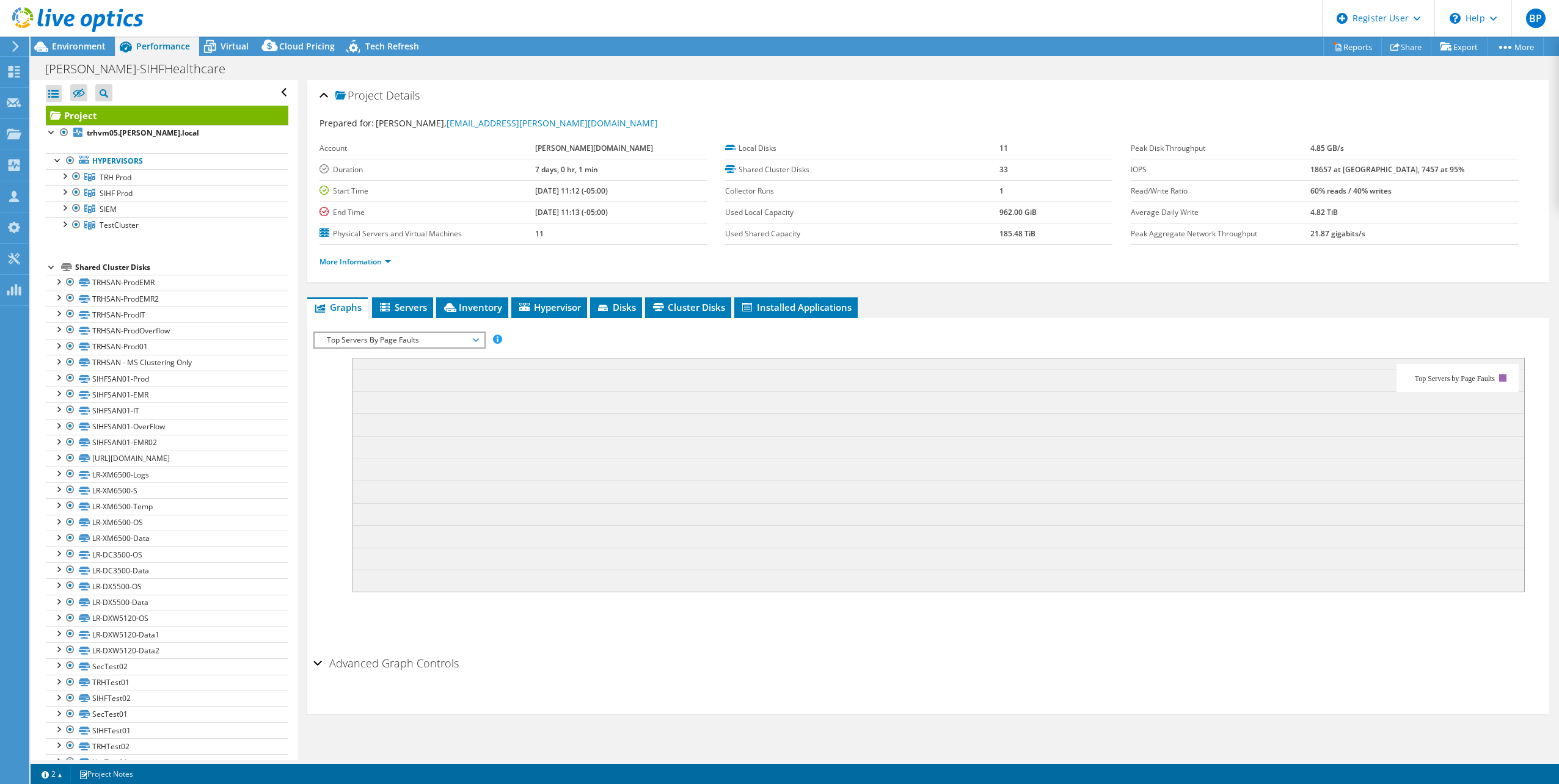
click at [484, 345] on span "Top Servers By Page Faults" at bounding box center [399, 340] width 169 height 14
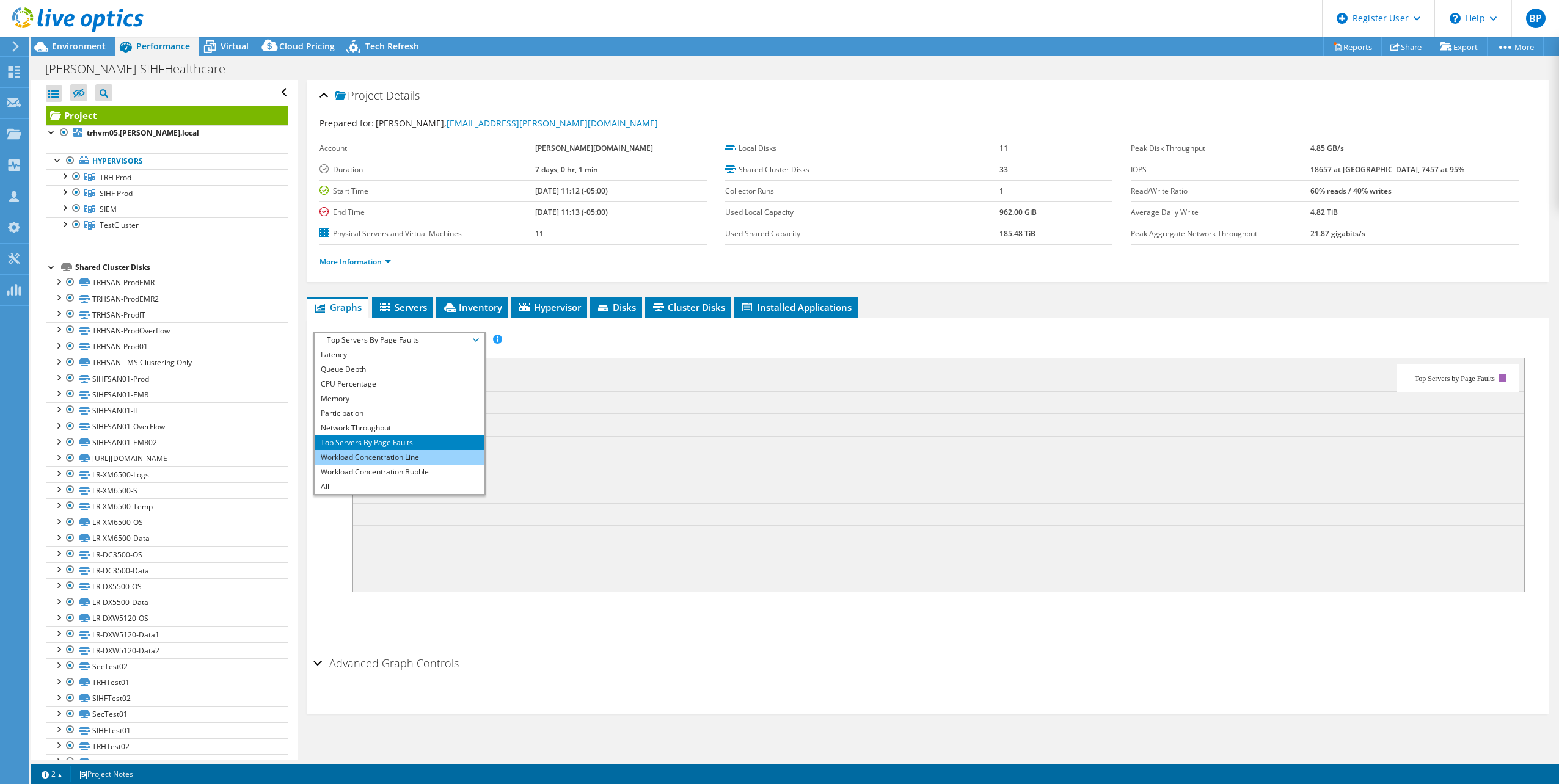
click at [450, 453] on li "Workload Concentration Line" at bounding box center [399, 457] width 169 height 14
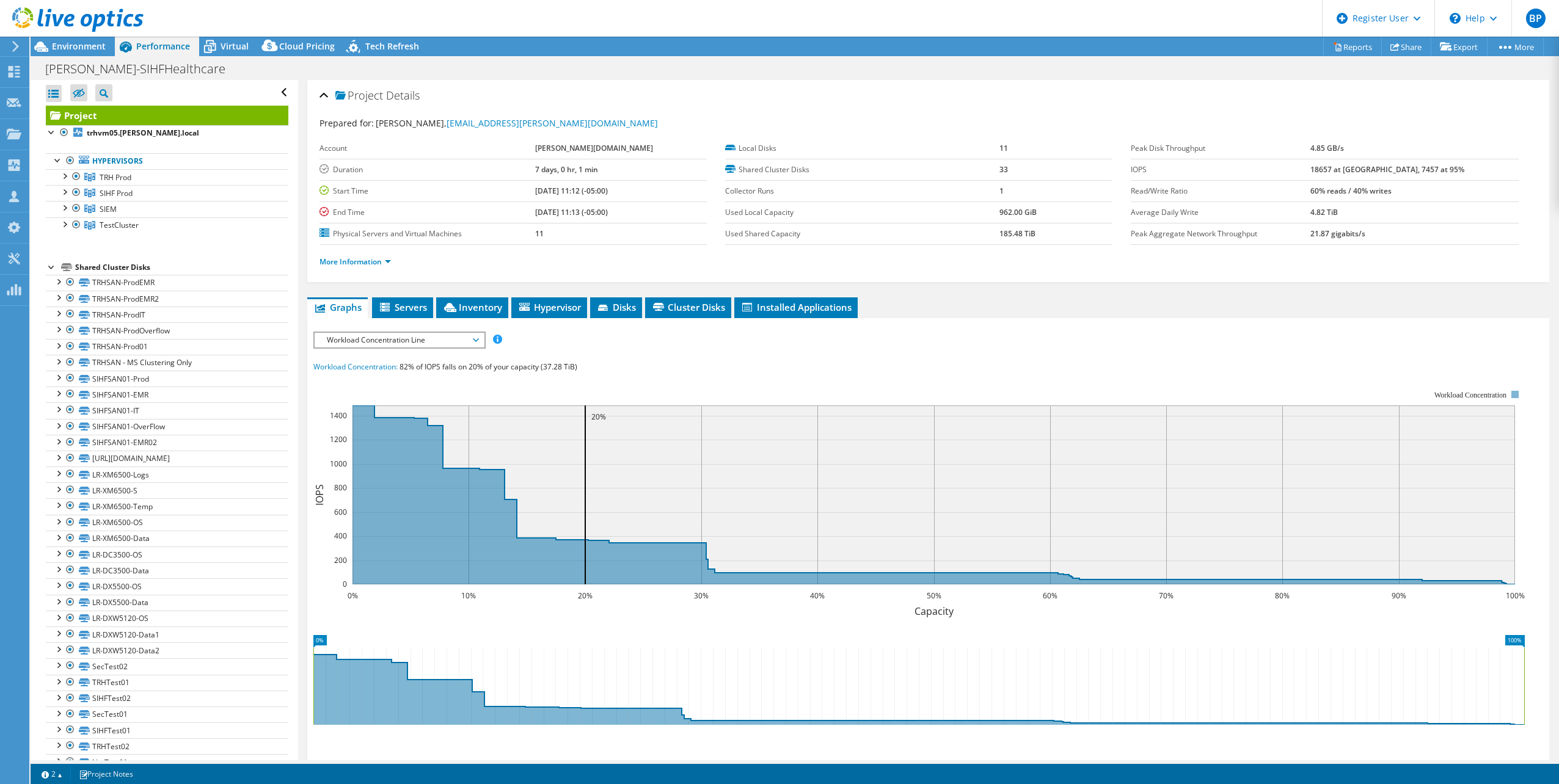
click at [388, 337] on span "Workload Concentration Line" at bounding box center [399, 340] width 157 height 14
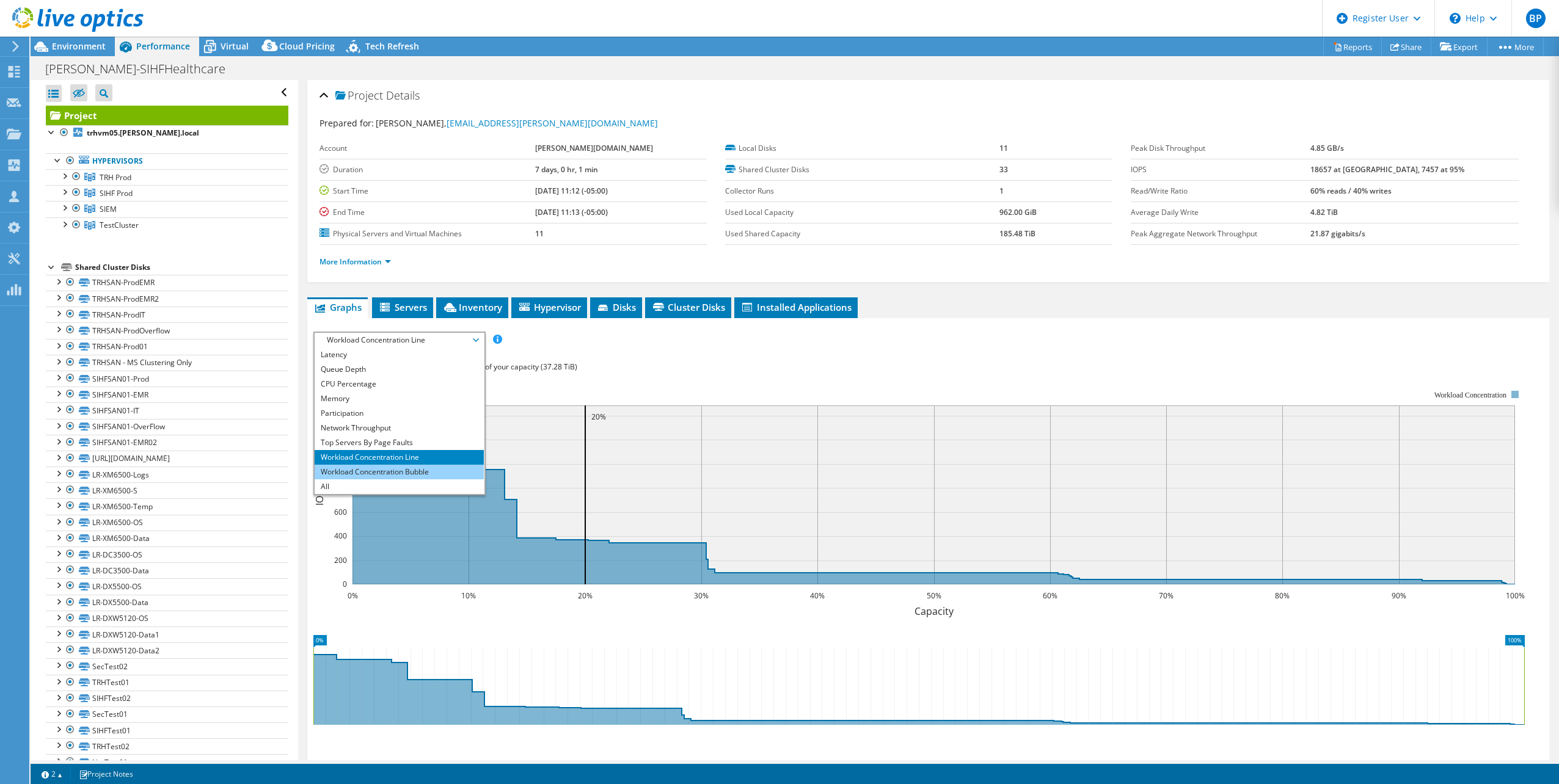
click at [384, 464] on li "Workload Concentration Bubble" at bounding box center [399, 472] width 169 height 14
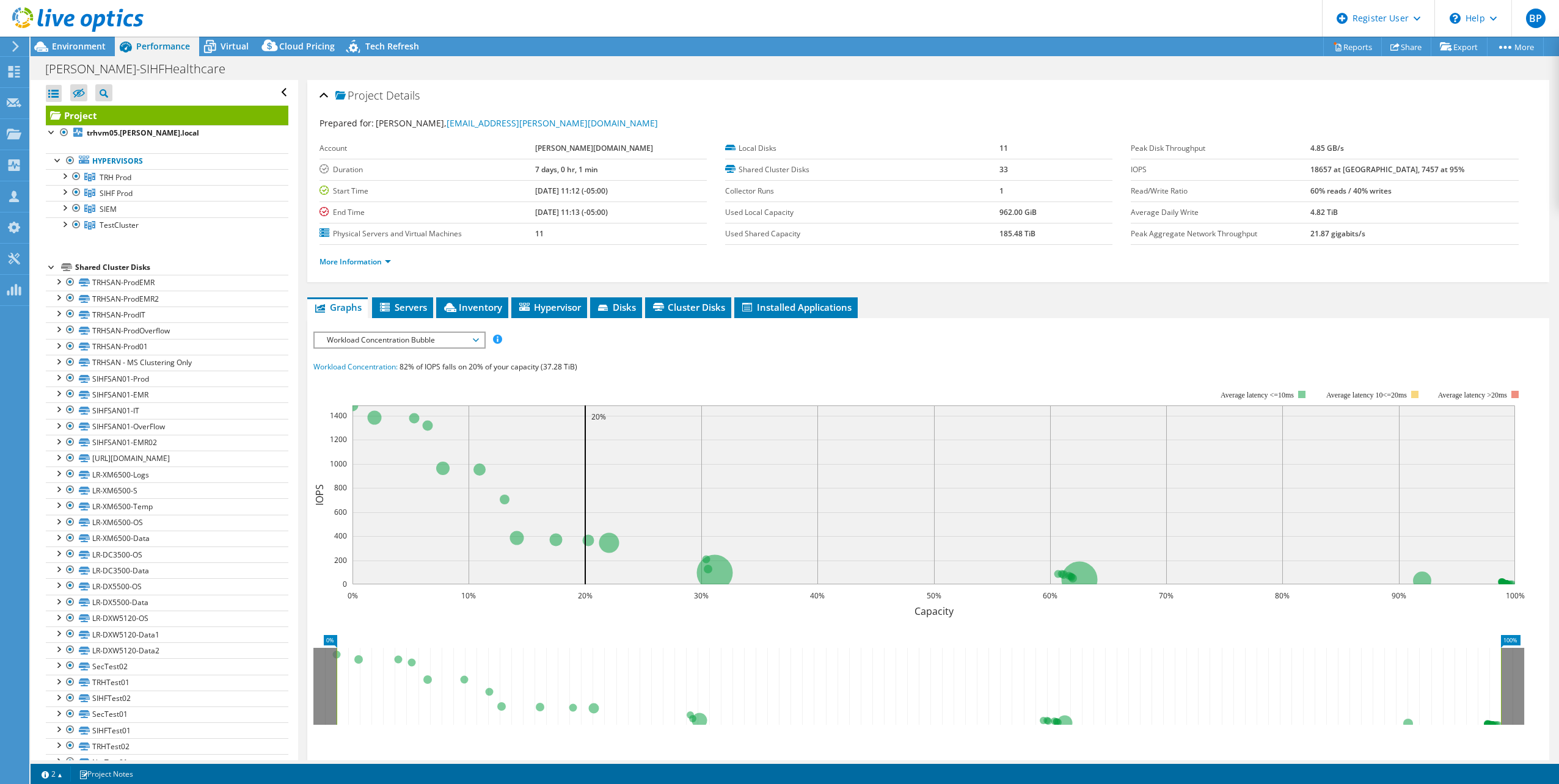
click at [477, 345] on span "Workload Concentration Bubble" at bounding box center [399, 340] width 157 height 14
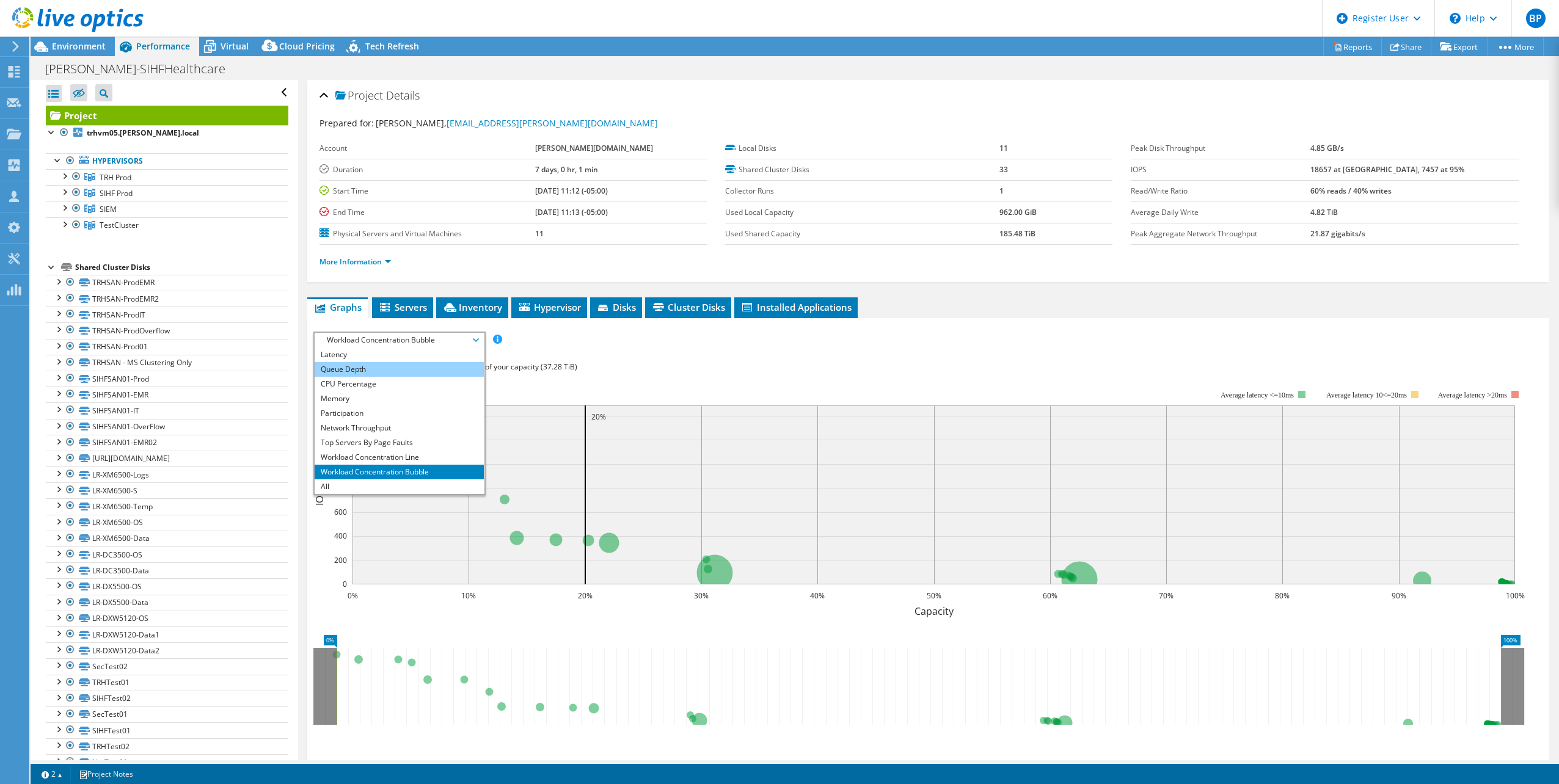
click at [469, 363] on li "Queue Depth" at bounding box center [399, 369] width 169 height 14
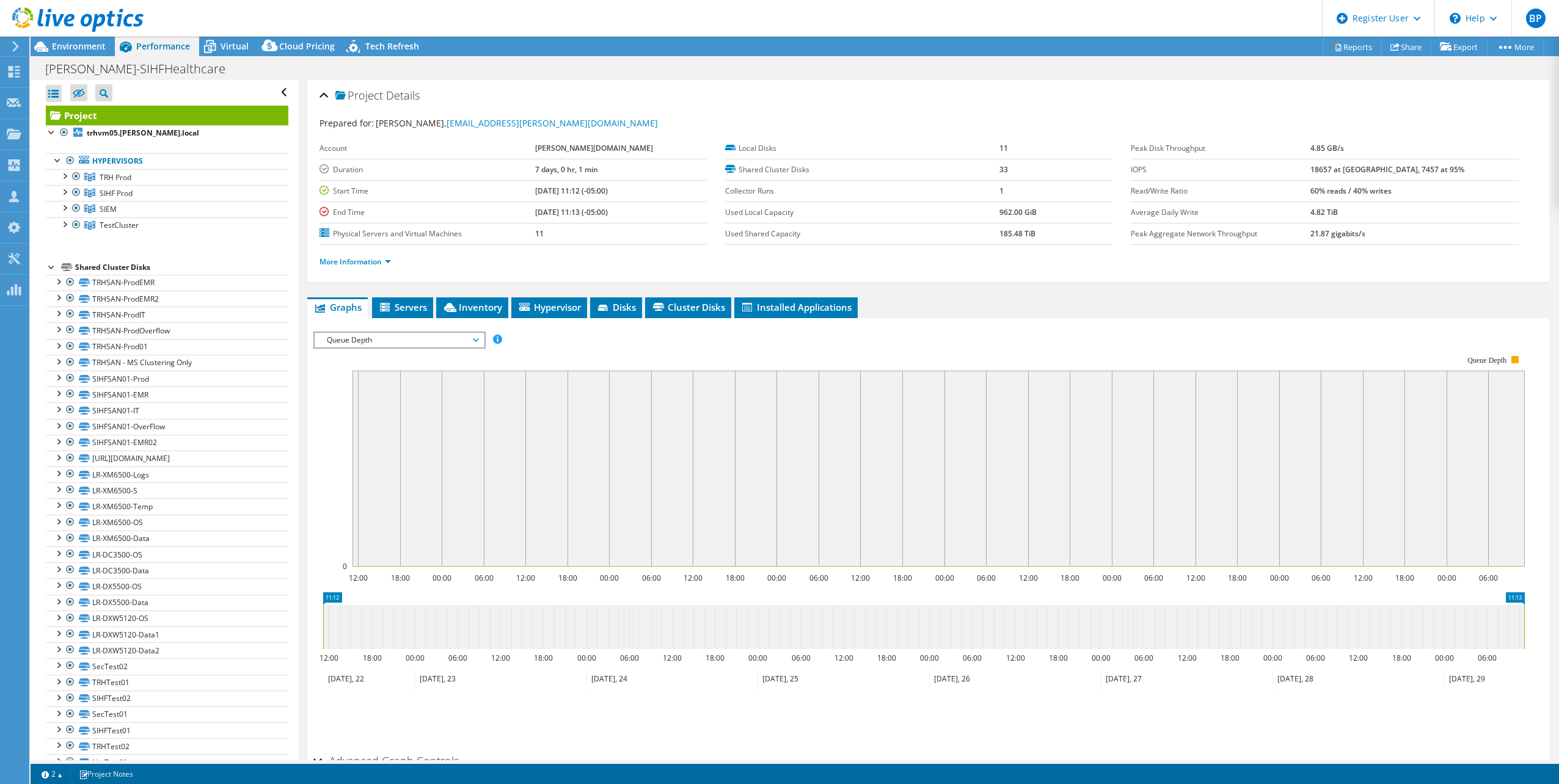
click at [462, 331] on div "Queue Depth IOPS Disk Throughput IO Size Latency Queue Depth CPU Percentage Mem…" at bounding box center [399, 340] width 172 height 17
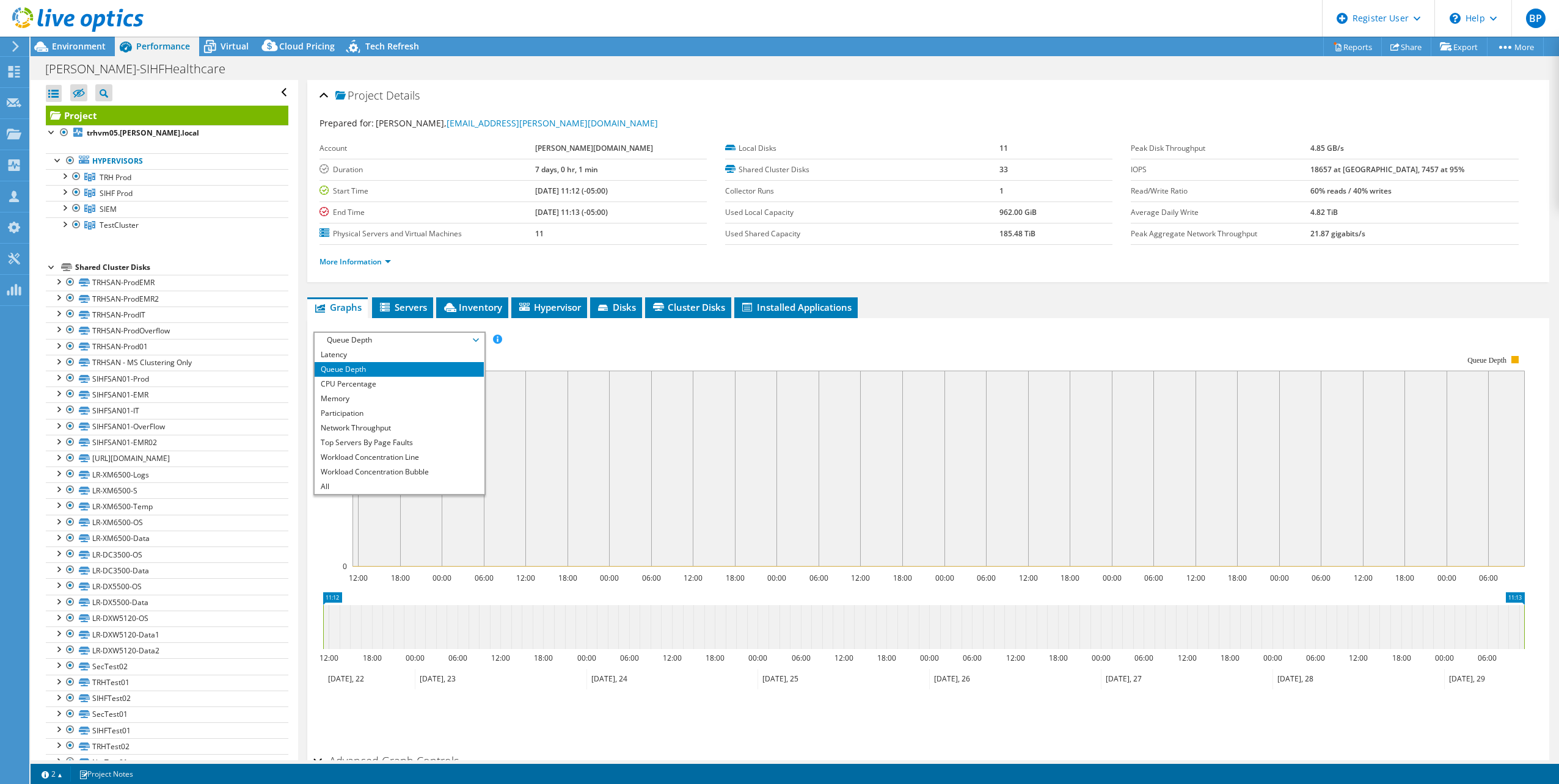
click at [461, 335] on span "Queue Depth" at bounding box center [399, 340] width 157 height 14
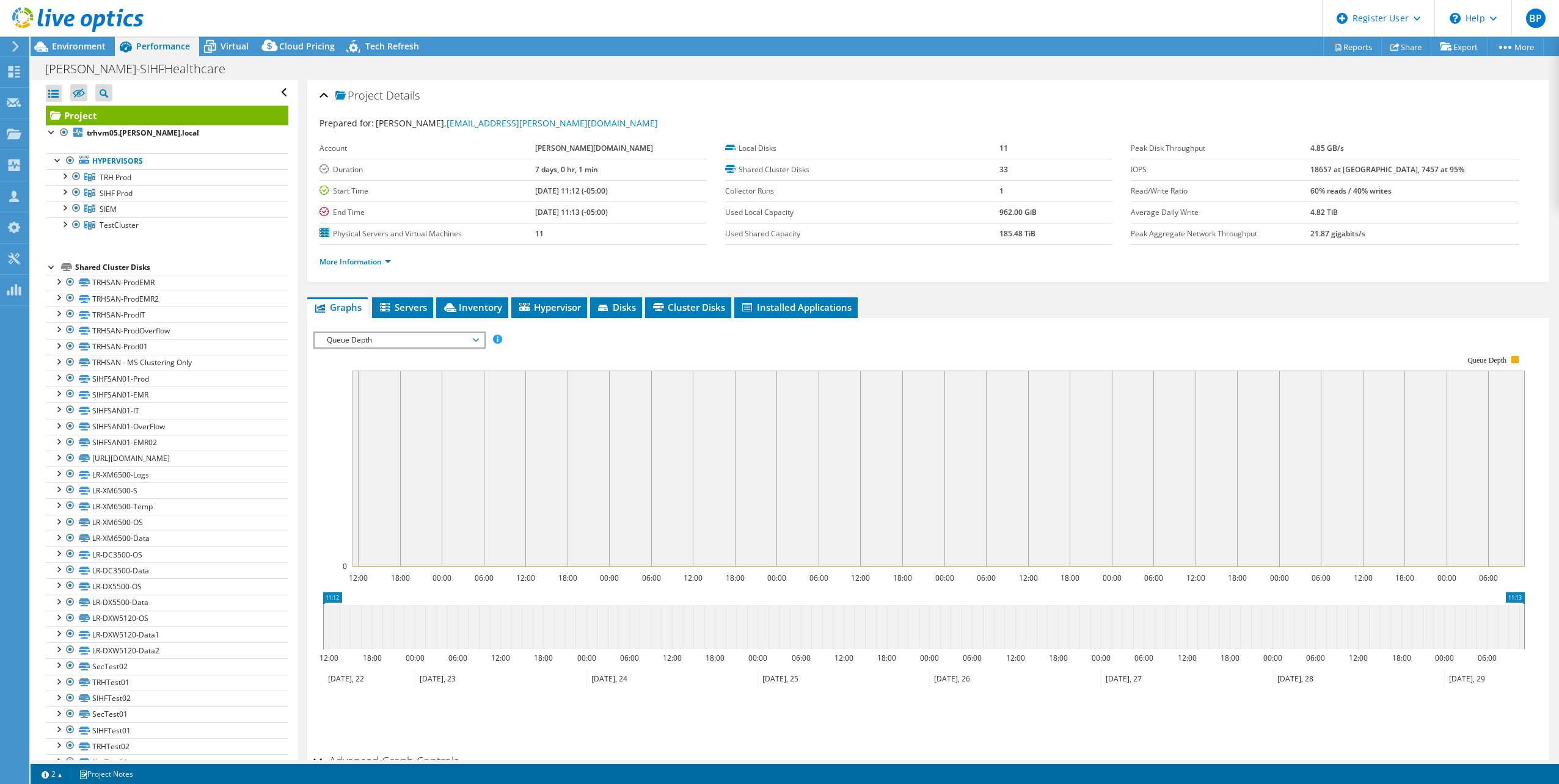
click at [451, 351] on rect at bounding box center [919, 461] width 1212 height 244
click at [454, 344] on span "Queue Depth" at bounding box center [399, 340] width 157 height 14
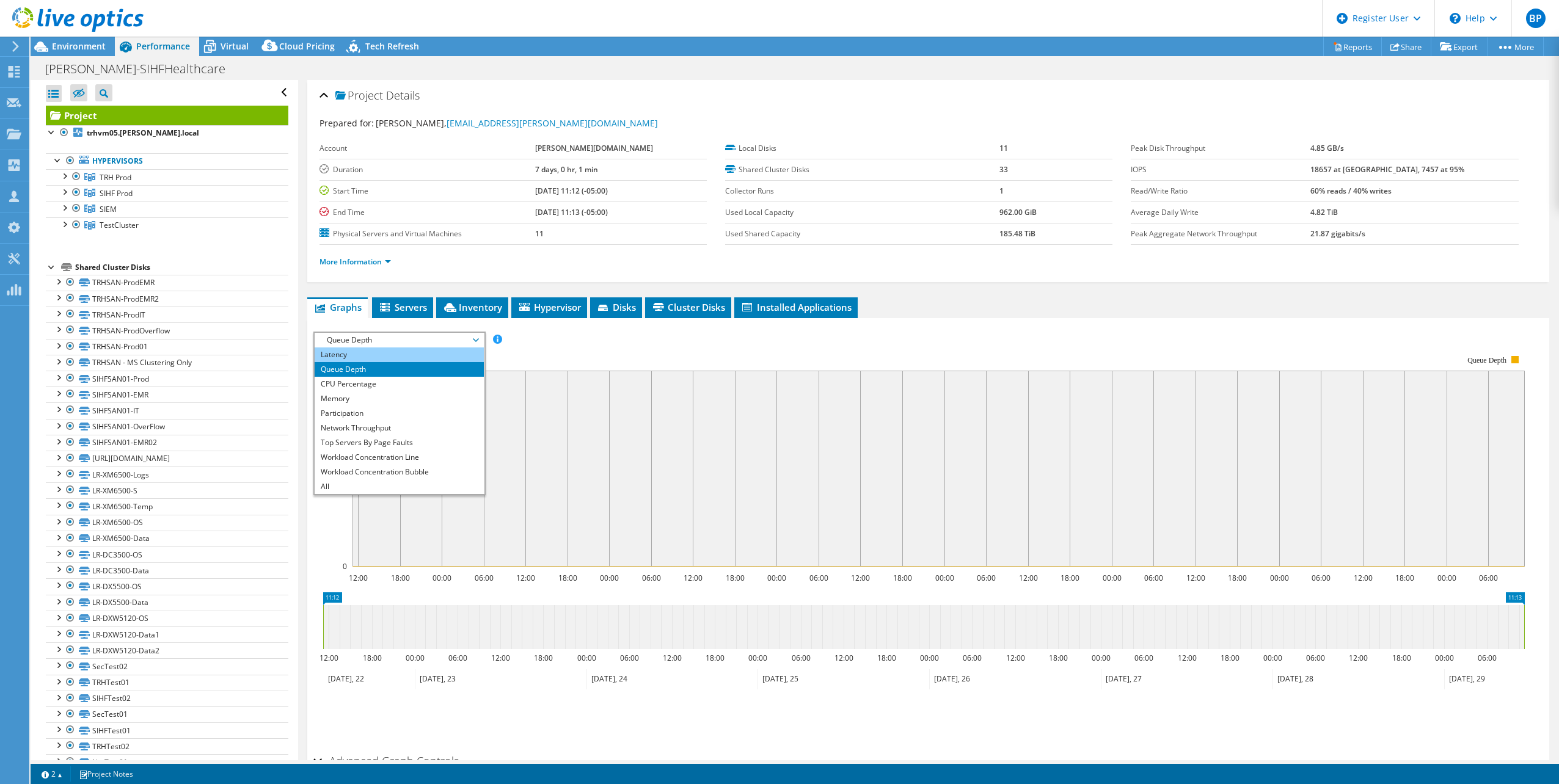
click at [453, 354] on li "Latency" at bounding box center [399, 354] width 169 height 14
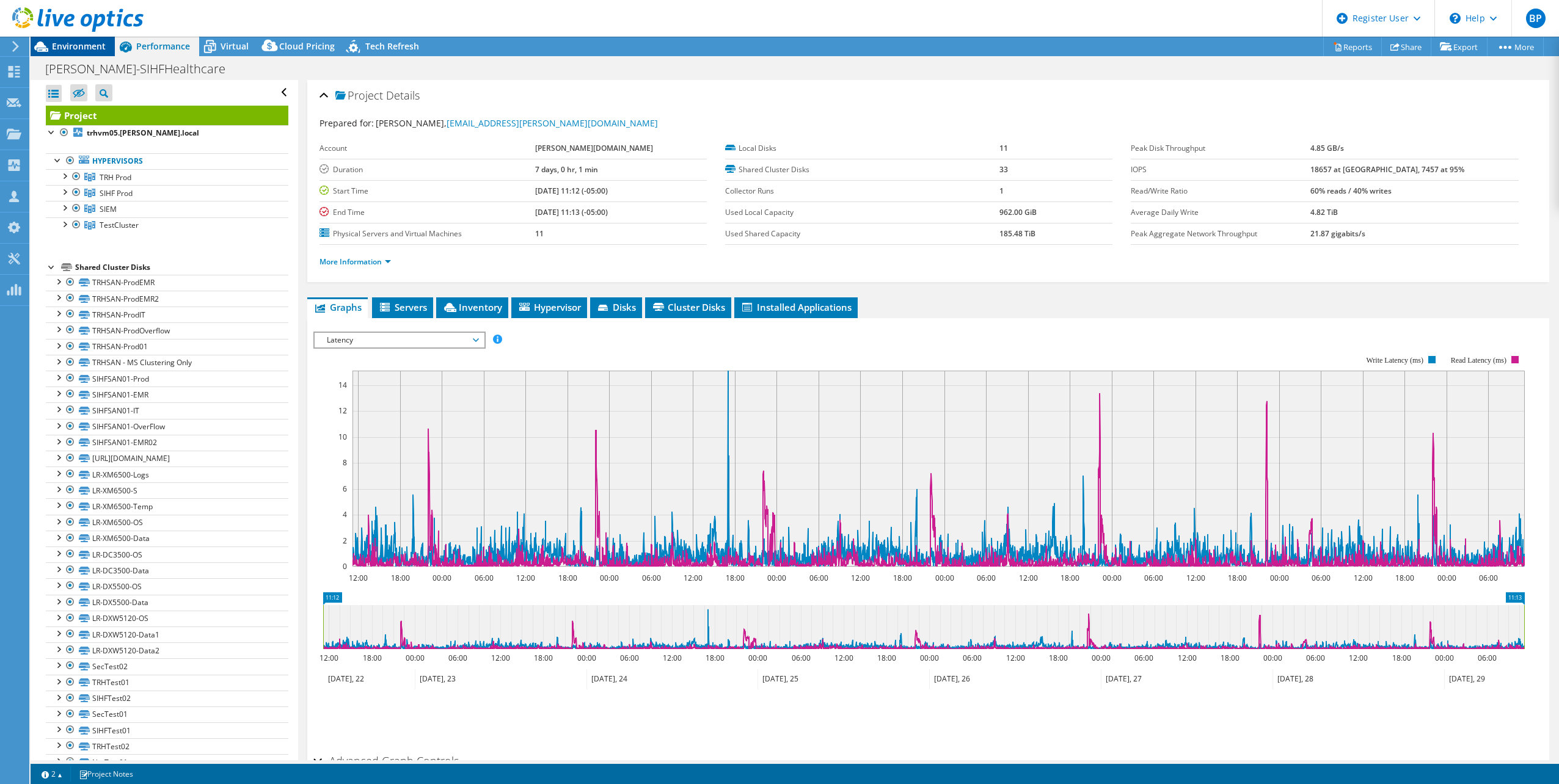
click at [105, 44] on div "Environment" at bounding box center [73, 47] width 84 height 20
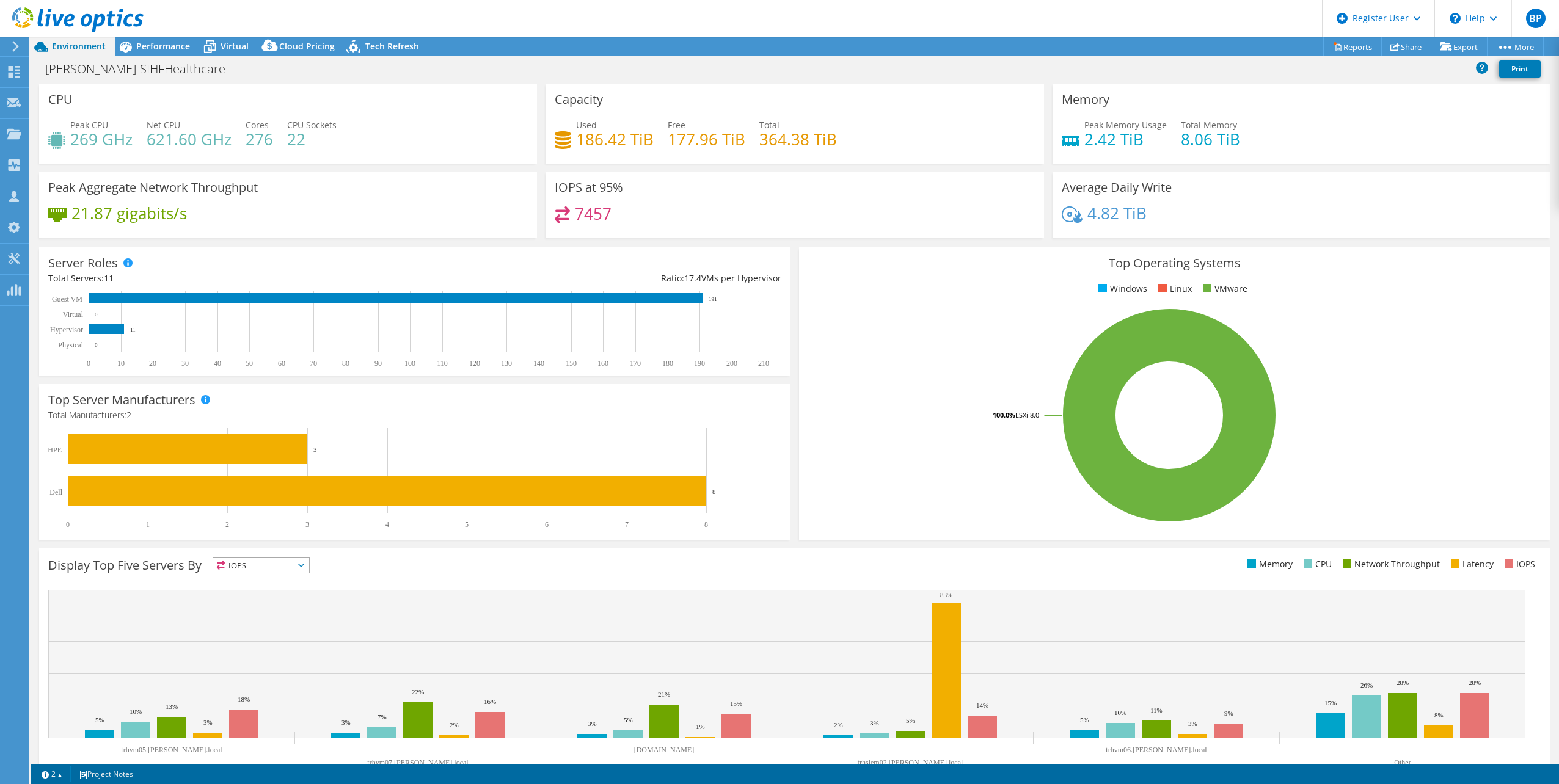
drag, startPoint x: 1076, startPoint y: 129, endPoint x: 1160, endPoint y: 105, distance: 87.4
click at [1160, 105] on div "Memory Peak Memory Usage 2.42 TiB Total Memory 8.06 TiB" at bounding box center [1301, 123] width 498 height 80
click at [1163, 111] on div "Memory Peak Memory Usage 2.42 TiB Total Memory 8.06 TiB" at bounding box center [1301, 123] width 498 height 80
drag, startPoint x: 1094, startPoint y: 121, endPoint x: 1153, endPoint y: 138, distance: 61.4
click at [1148, 137] on div "Peak Memory Usage 2.42 TiB" at bounding box center [1125, 132] width 82 height 28
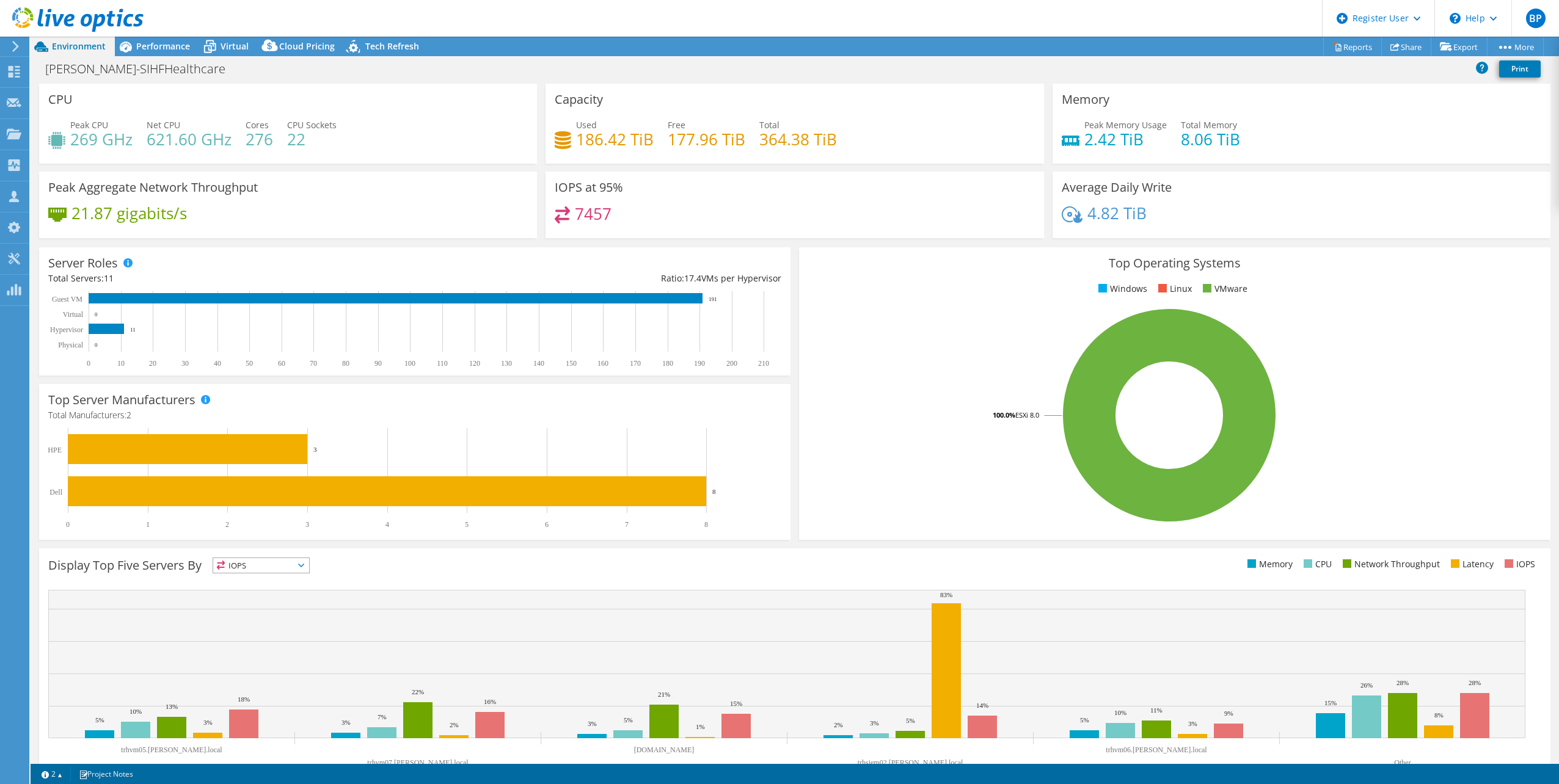
click at [1158, 150] on div "Peak Memory Usage 2.42 TiB Total Memory 8.06 TiB" at bounding box center [1301, 138] width 479 height 40
drag, startPoint x: 233, startPoint y: 217, endPoint x: 49, endPoint y: 215, distance: 184.0
click at [49, 215] on div "21.87 gigabits/s" at bounding box center [287, 219] width 479 height 26
drag, startPoint x: 49, startPoint y: 215, endPoint x: 345, endPoint y: 207, distance: 296.1
click at [345, 207] on div "21.87 gigabits/s" at bounding box center [287, 219] width 479 height 26
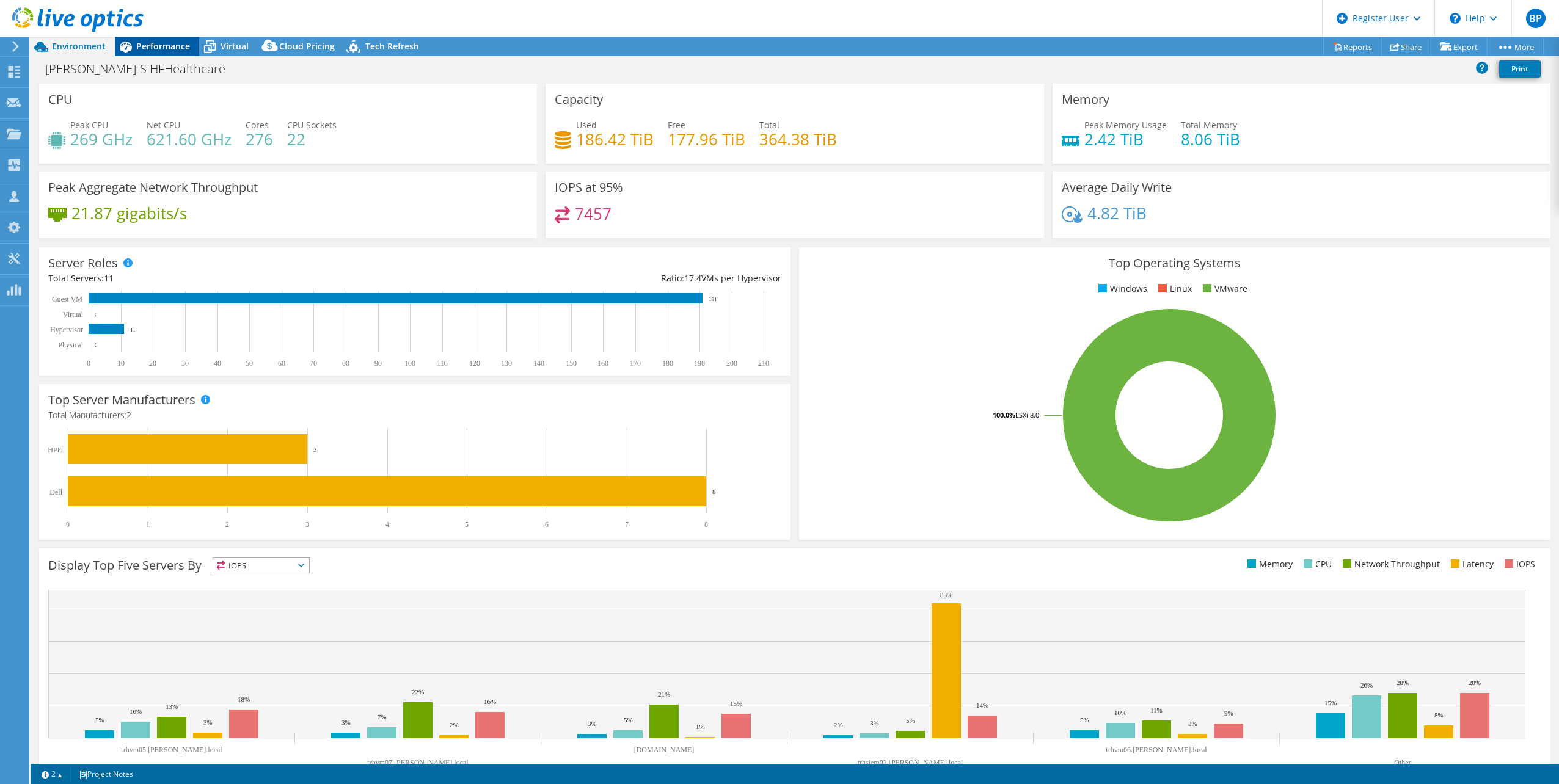
click at [161, 45] on span "Performance" at bounding box center [163, 46] width 54 height 12
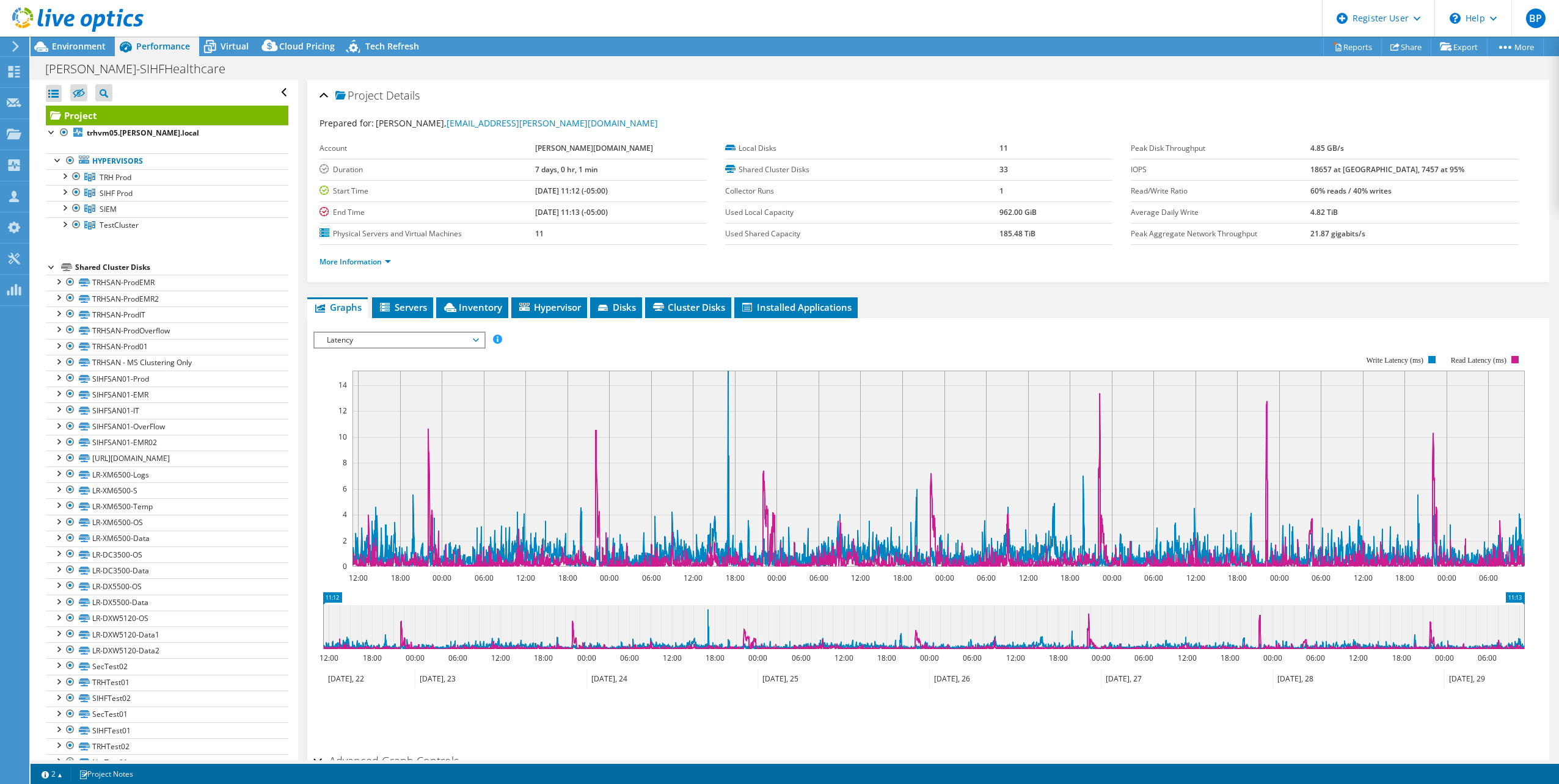
click at [430, 334] on span "Latency" at bounding box center [399, 340] width 157 height 14
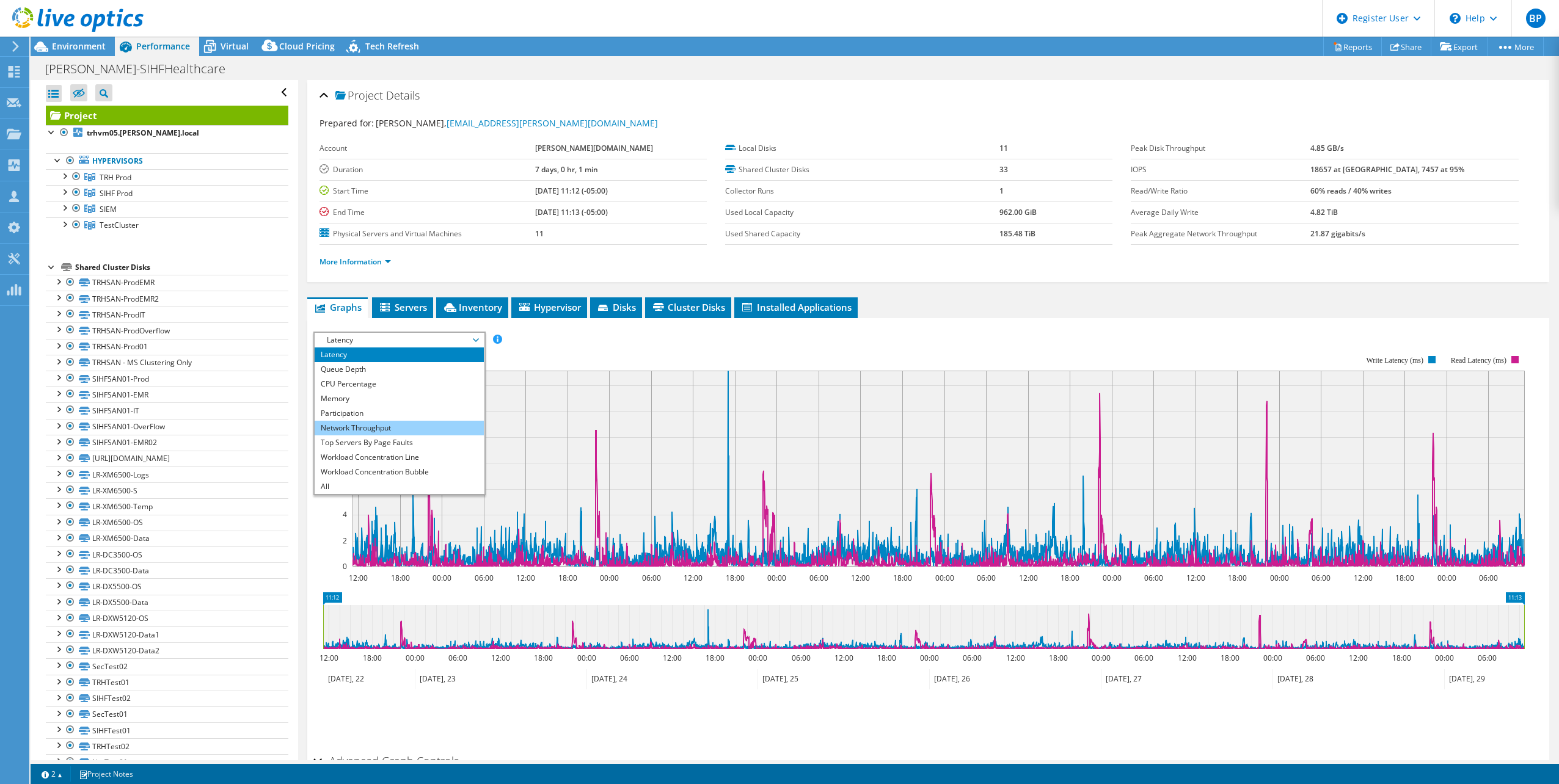
click at [368, 426] on li "Network Throughput" at bounding box center [399, 428] width 169 height 14
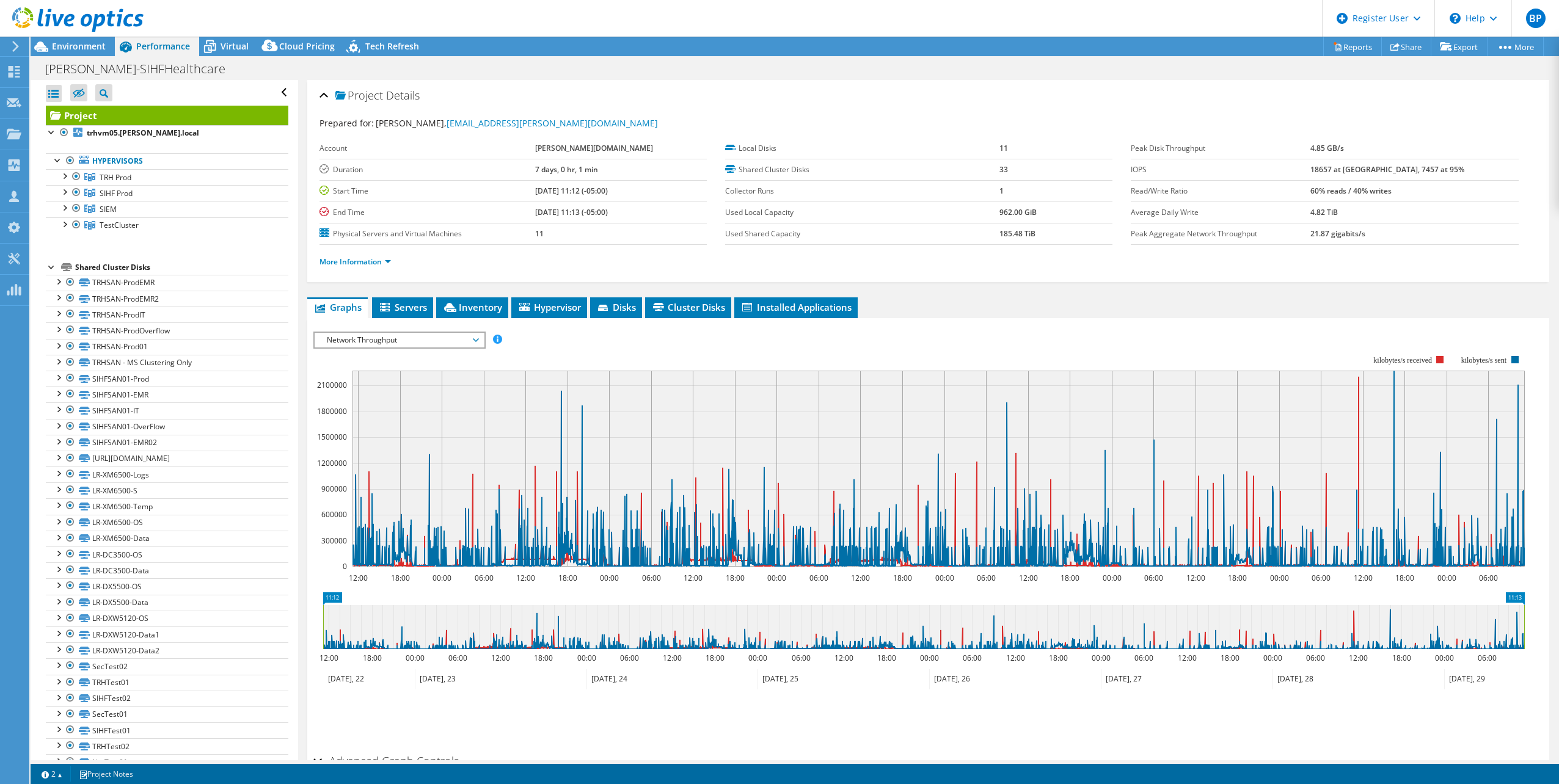
click at [391, 346] on span "Network Throughput" at bounding box center [399, 340] width 157 height 14
click at [673, 358] on rect at bounding box center [919, 461] width 1212 height 244
click at [397, 337] on span "Network Throughput" at bounding box center [399, 340] width 157 height 14
click at [354, 397] on li "Memory" at bounding box center [399, 399] width 169 height 14
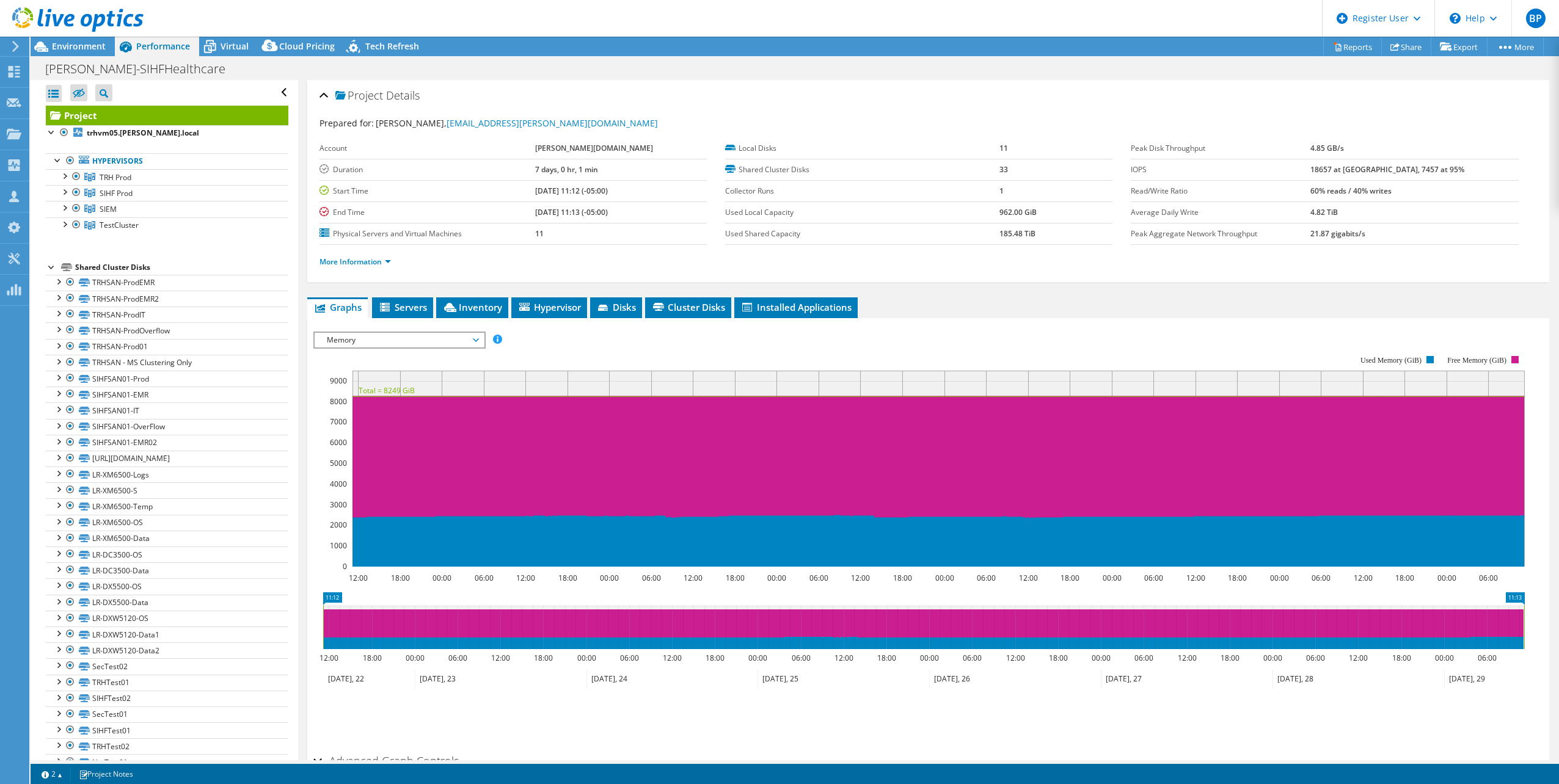
click at [425, 335] on span "Memory" at bounding box center [399, 340] width 157 height 14
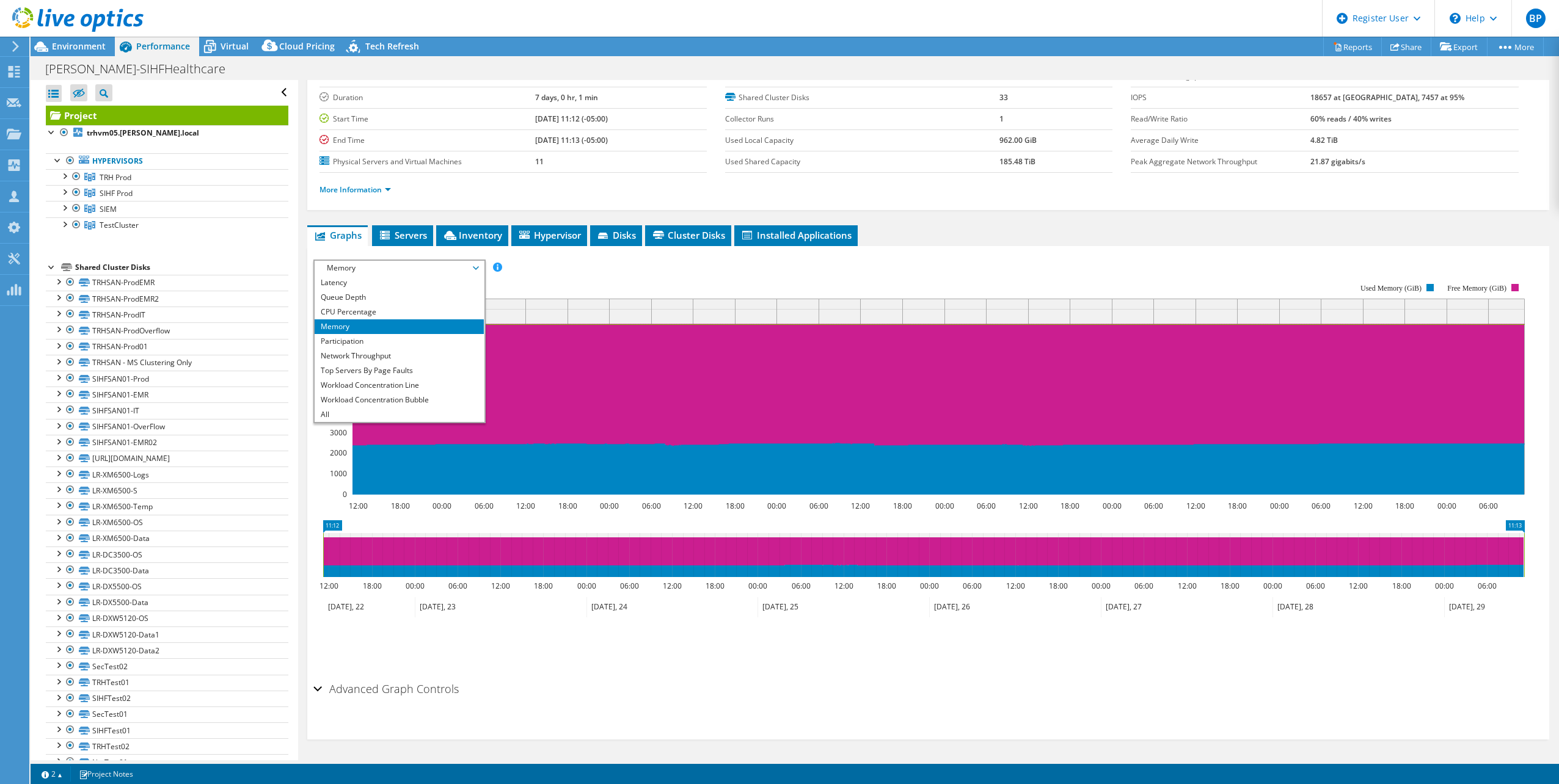
scroll to position [72, 0]
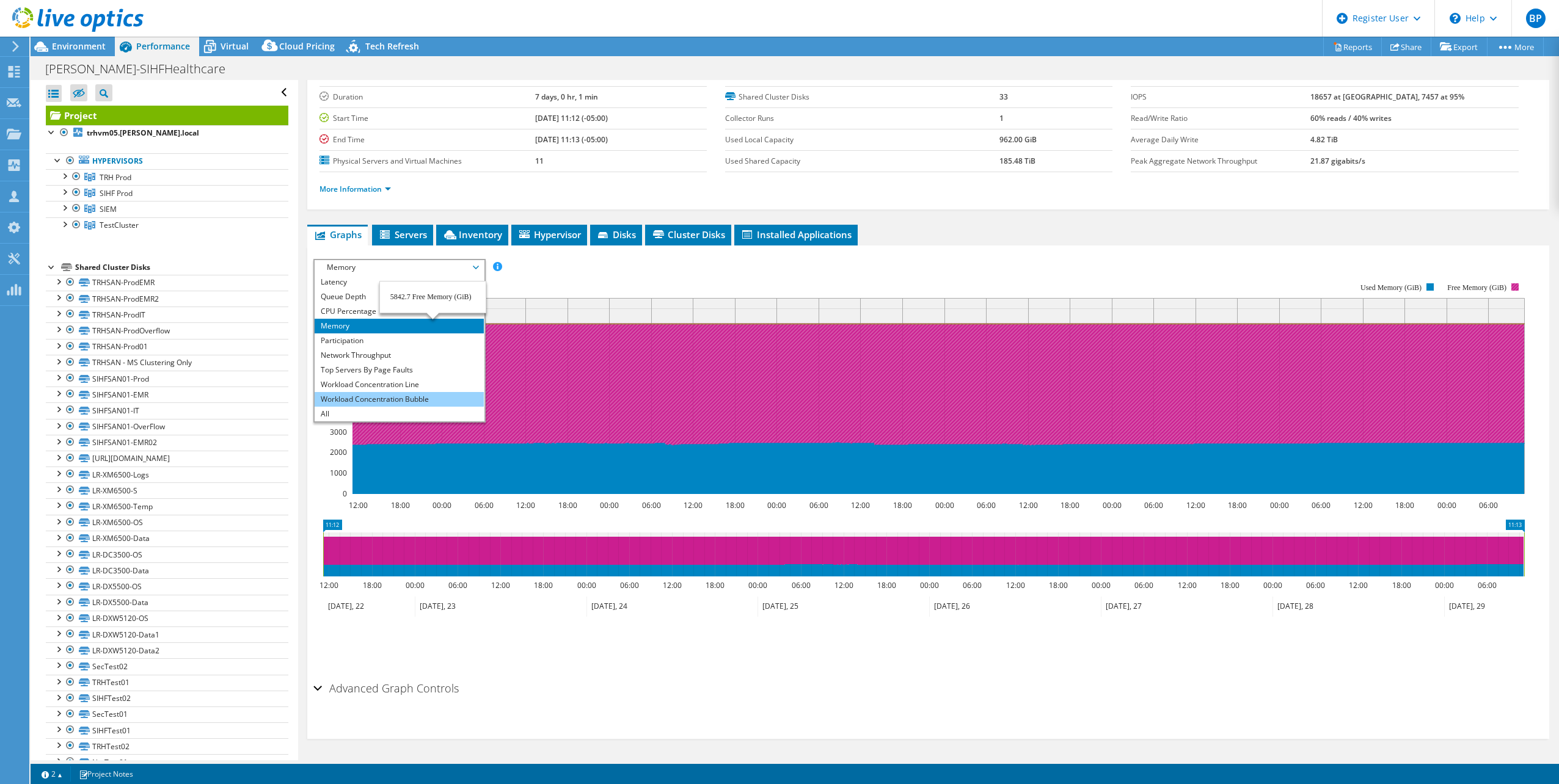
click at [413, 401] on li "Workload Concentration Bubble" at bounding box center [399, 399] width 169 height 14
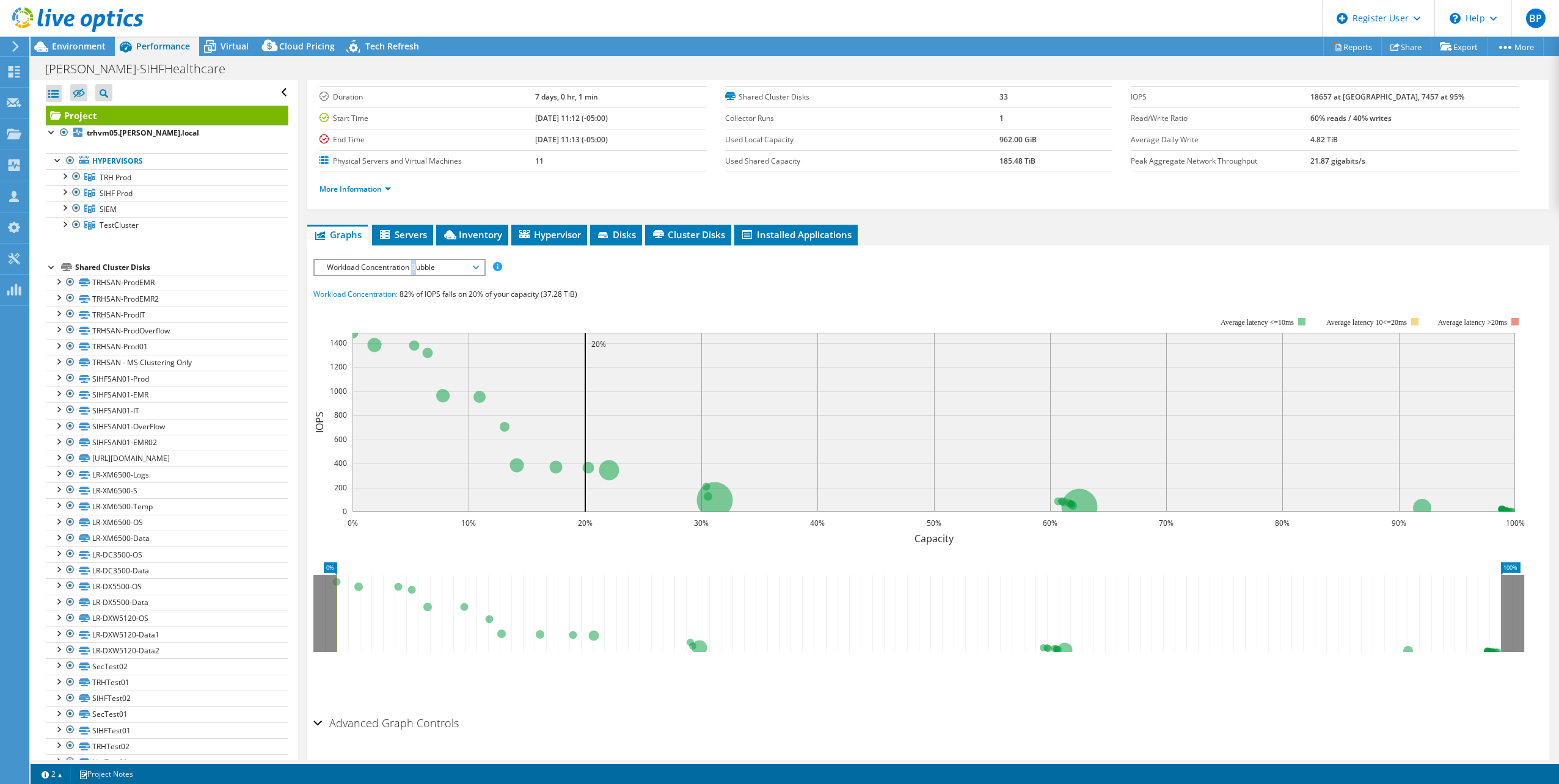
click at [414, 268] on span "Workload Concentration Bubble" at bounding box center [399, 267] width 157 height 14
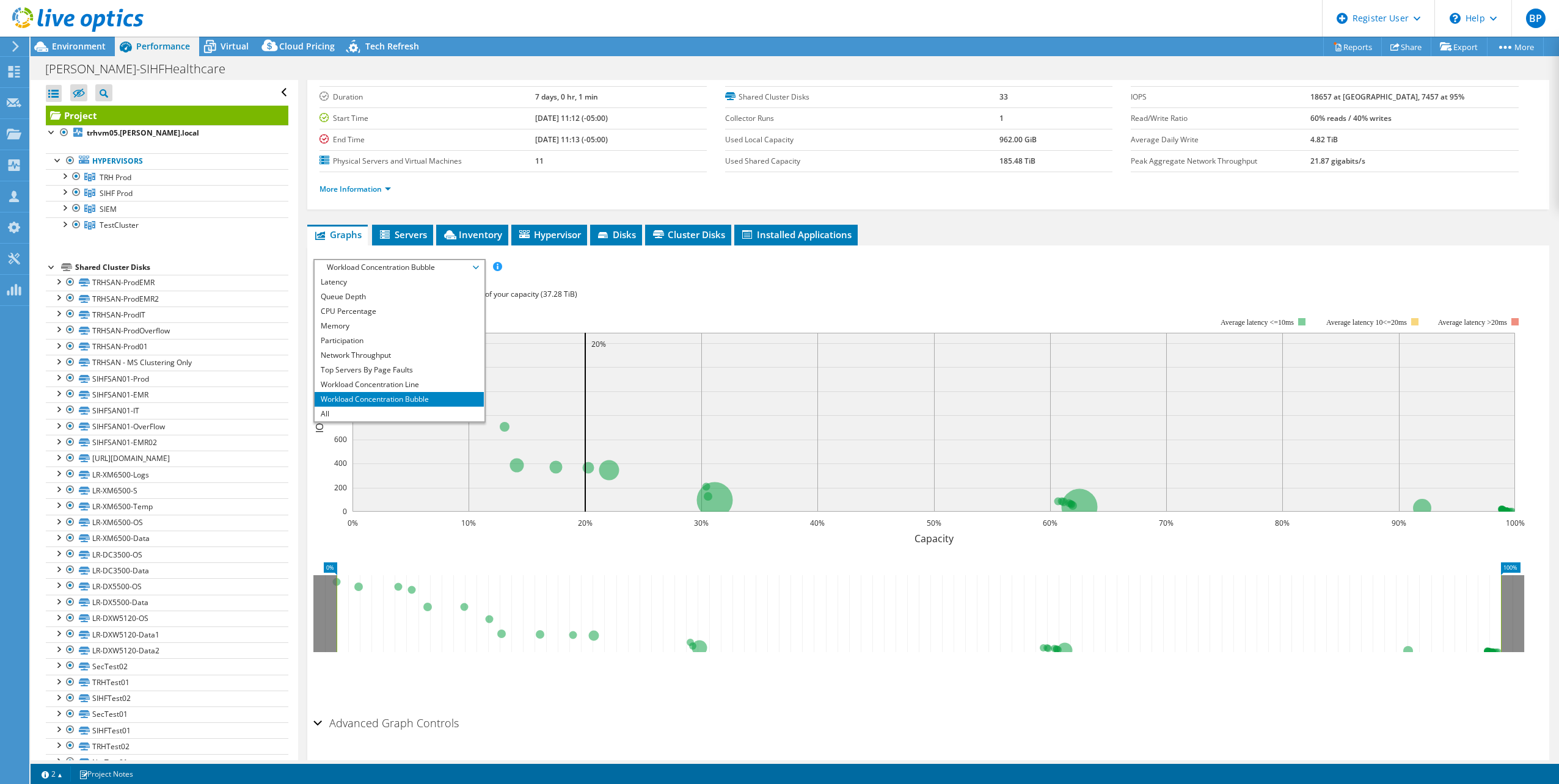
drag, startPoint x: 414, startPoint y: 268, endPoint x: 512, endPoint y: 252, distance: 99.3
click at [545, 270] on div "IOPS Disk Throughput IO Size Latency Queue Depth CPU Percentage Memory Page Fau…" at bounding box center [927, 267] width 1229 height 16
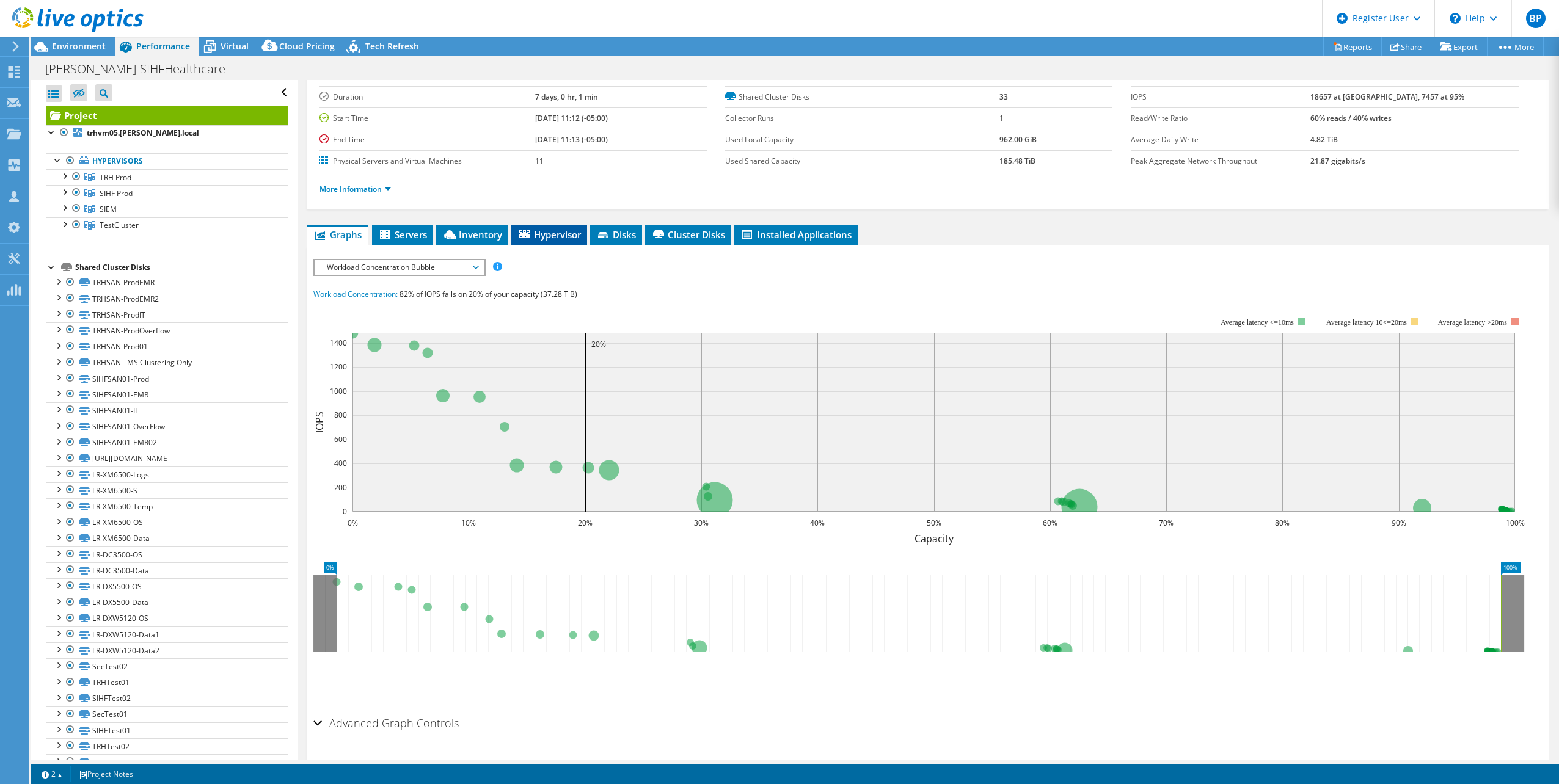
click at [554, 235] on span "Hypervisor" at bounding box center [549, 235] width 63 height 13
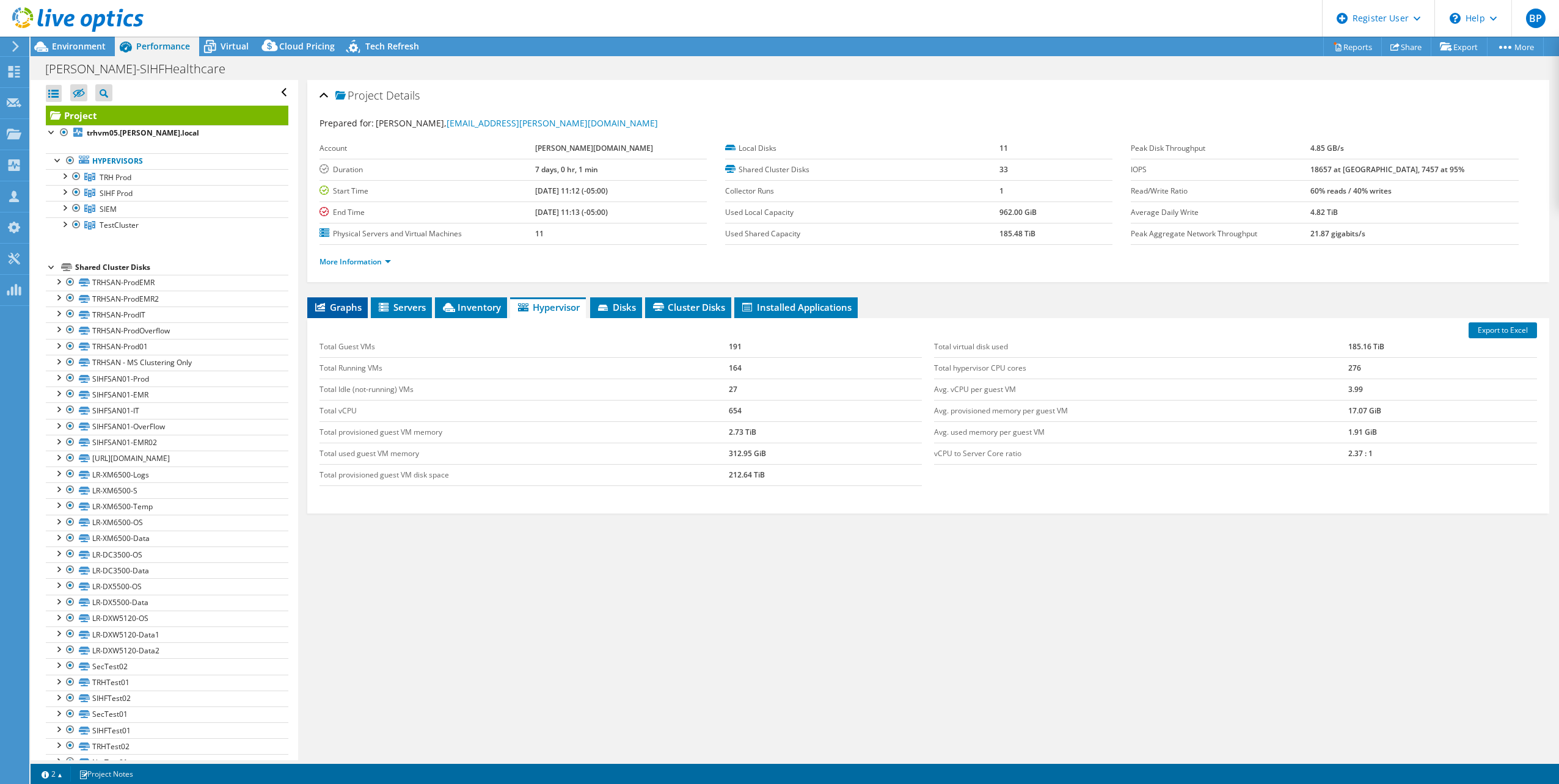
click at [360, 311] on span "Graphs" at bounding box center [337, 307] width 48 height 13
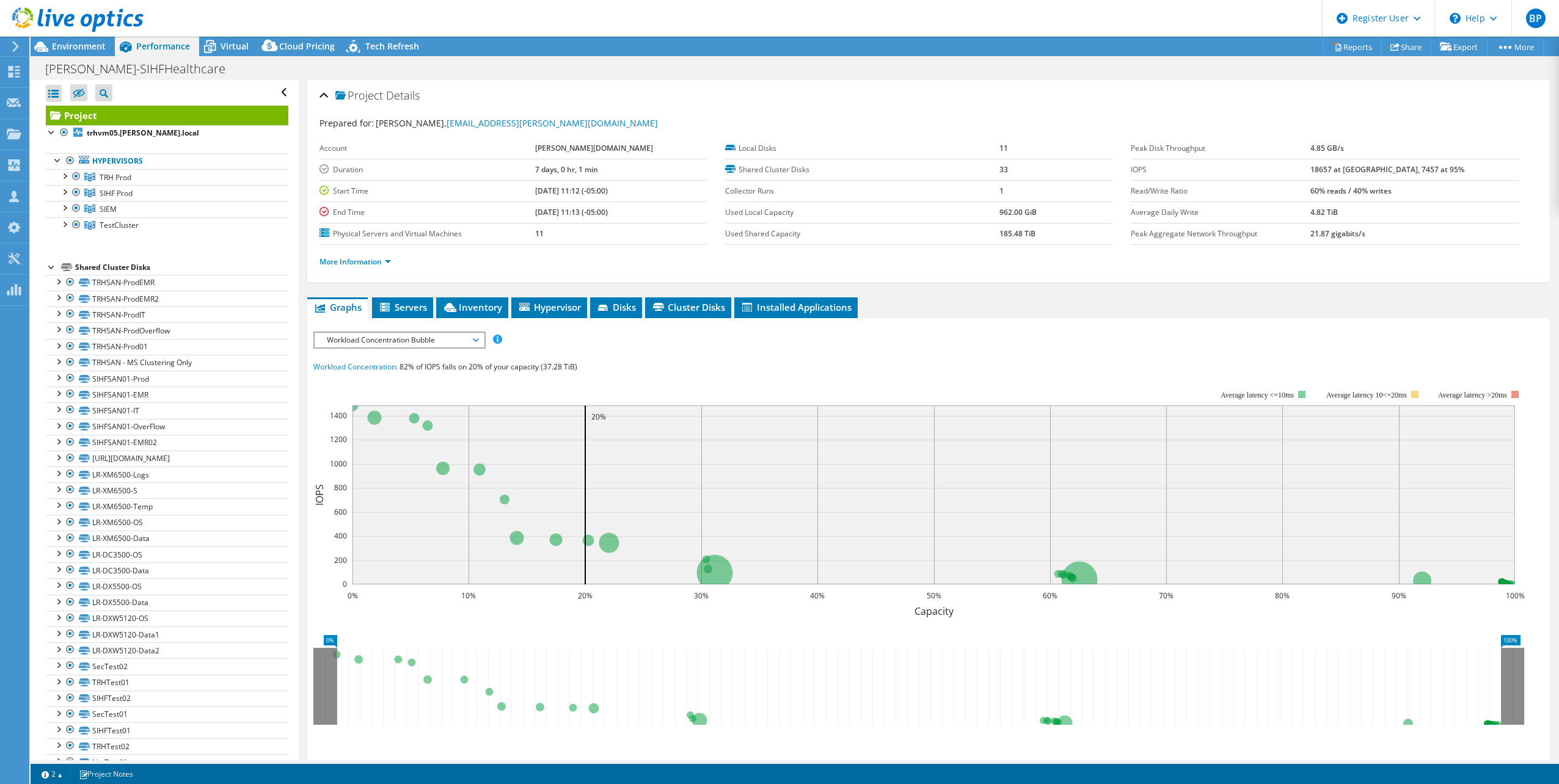
click at [456, 340] on span "Workload Concentration Bubble" at bounding box center [399, 340] width 157 height 14
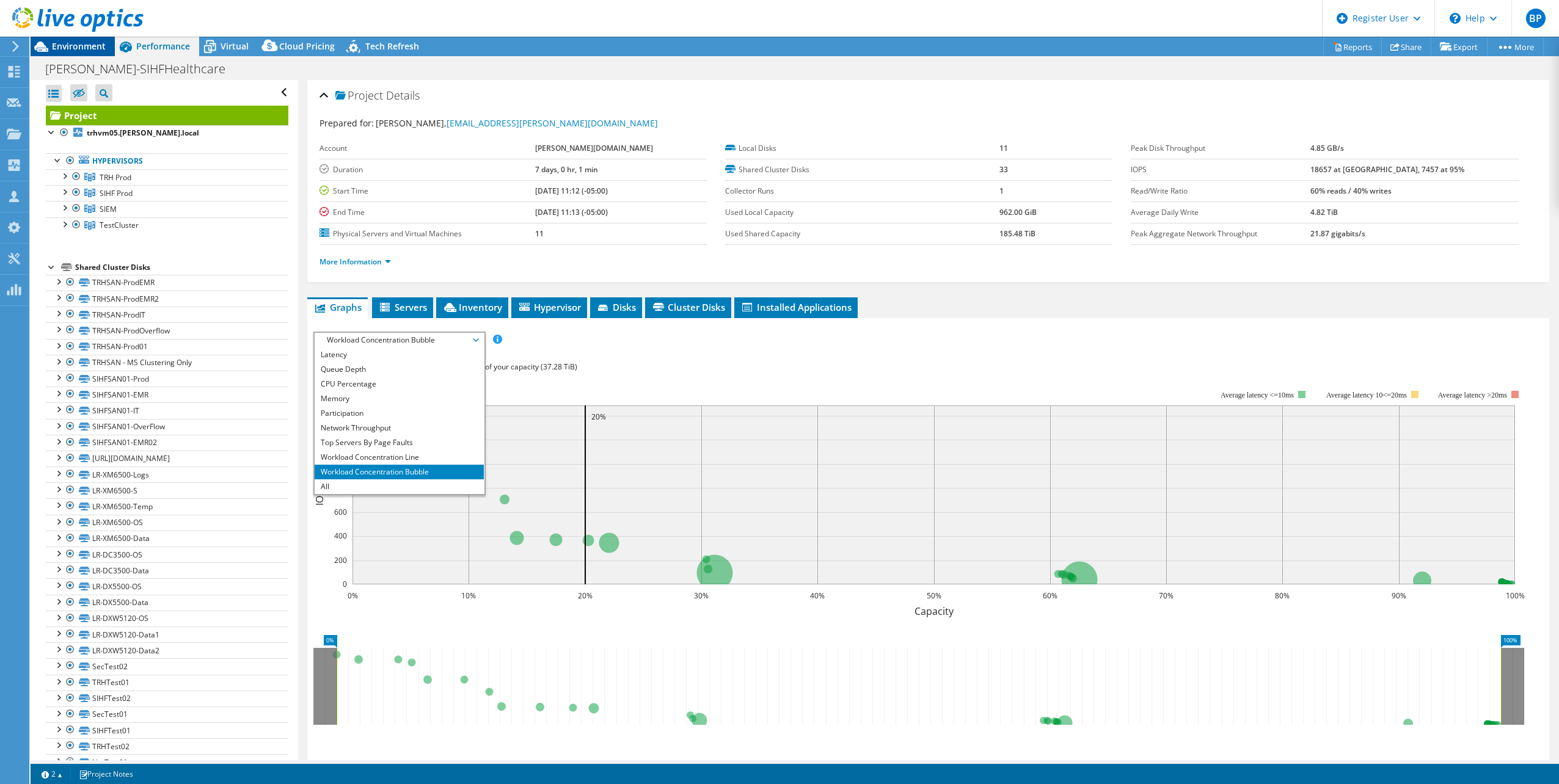
click at [71, 47] on span "Environment" at bounding box center [79, 46] width 54 height 12
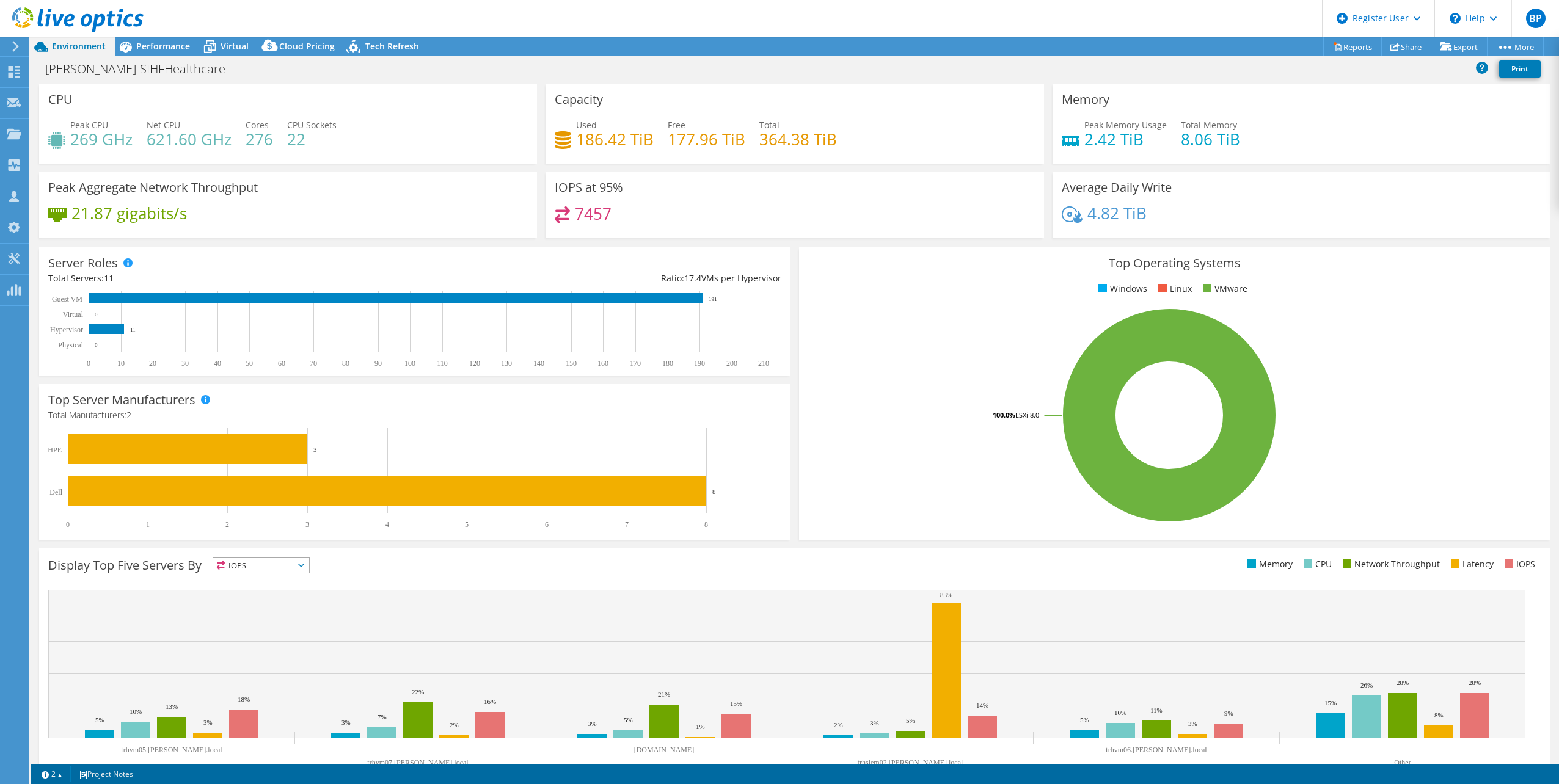
click at [177, 34] on header "BP Dell User [PERSON_NAME] [PERSON_NAME][EMAIL_ADDRESS][PERSON_NAME][DOMAIN_NAM…" at bounding box center [779, 18] width 1559 height 37
click at [175, 38] on div "Performance" at bounding box center [157, 47] width 84 height 20
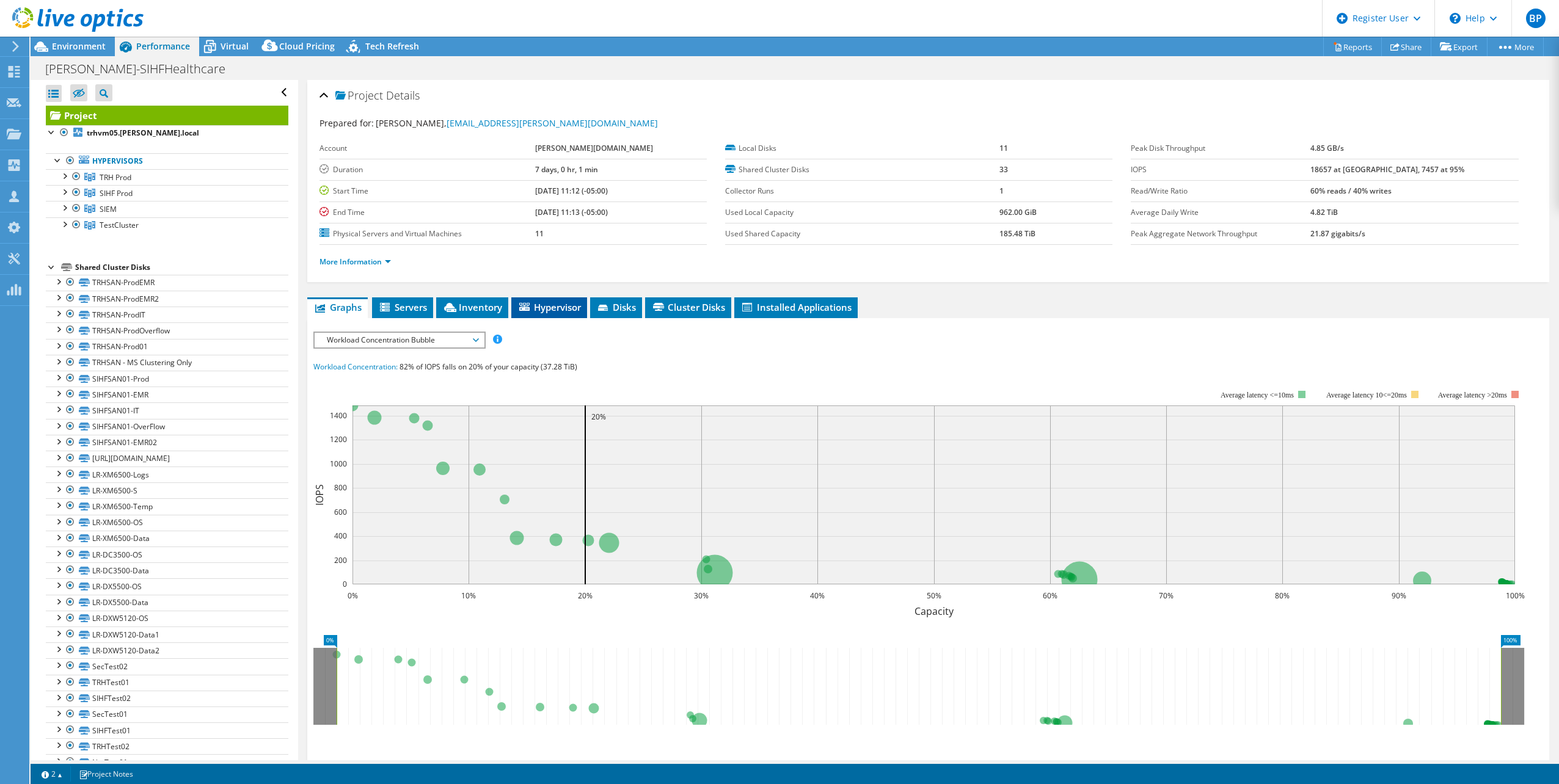
click at [544, 313] on li "Hypervisor" at bounding box center [549, 308] width 76 height 21
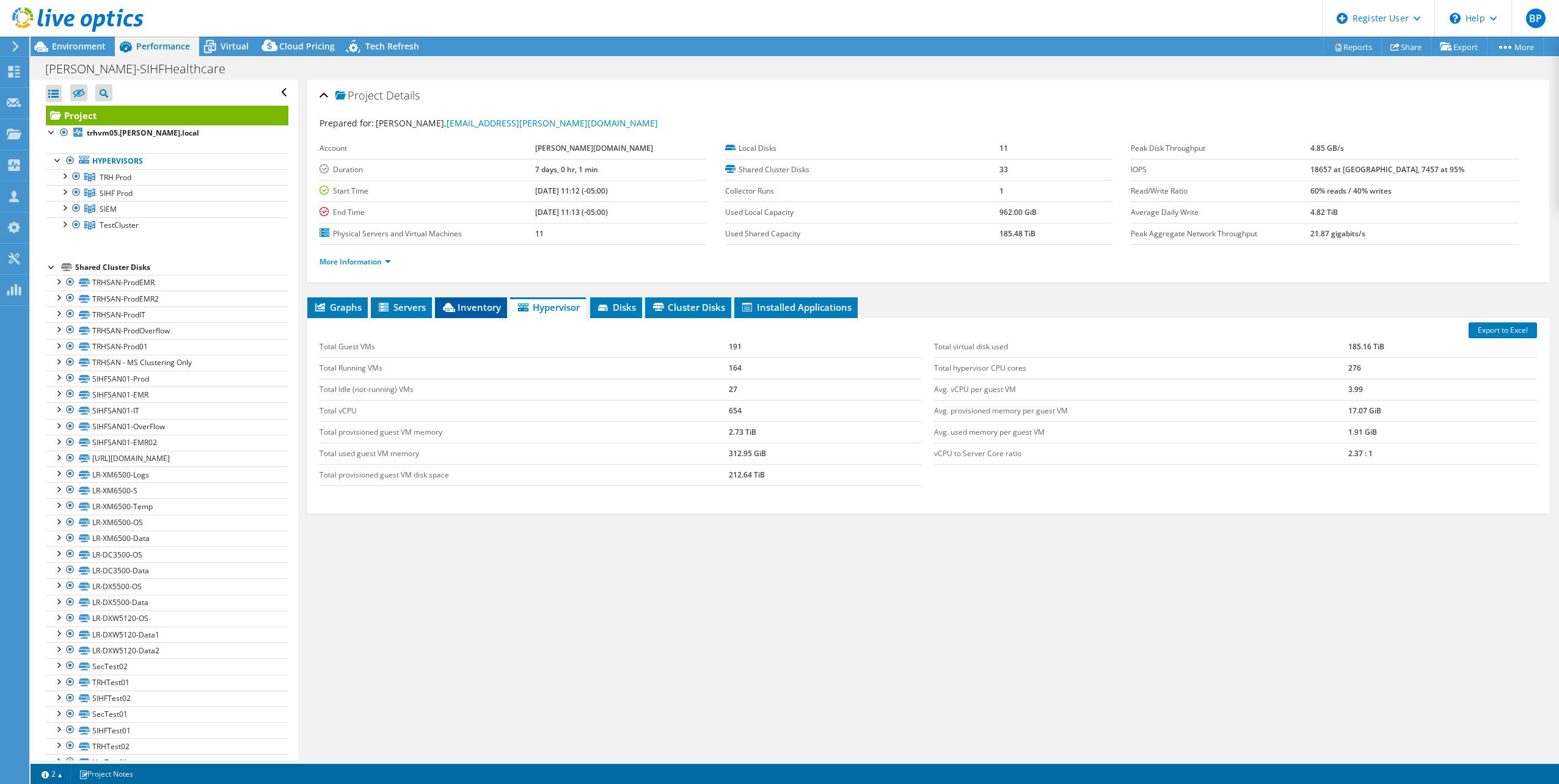
click at [479, 315] on li "Inventory" at bounding box center [471, 308] width 72 height 21
